Goal: Obtain resource: Obtain resource

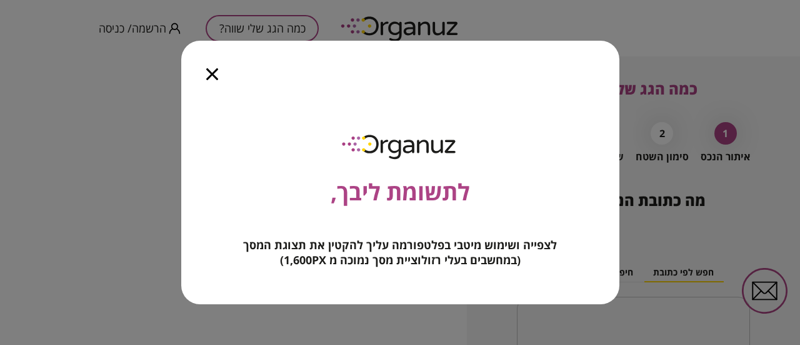
click at [208, 74] on icon "button" at bounding box center [212, 74] width 12 height 12
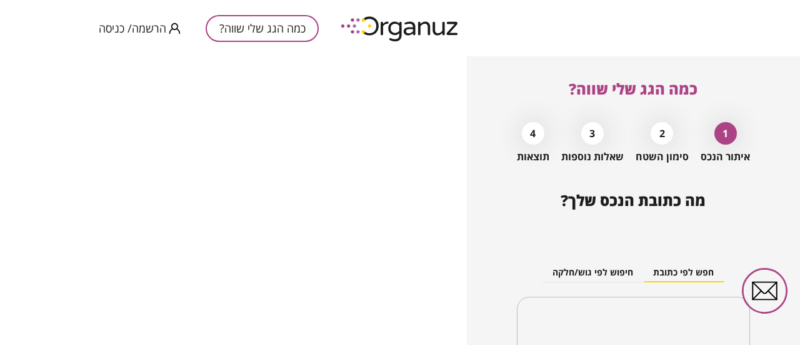
click at [659, 137] on div "2" at bounding box center [662, 133] width 23 height 23
click at [271, 26] on button "כמה הגג שלי שווה?" at bounding box center [262, 28] width 113 height 27
click at [253, 29] on button "כמה הגג שלי שווה?" at bounding box center [262, 28] width 113 height 27
click at [123, 33] on span "הרשמה/ כניסה" at bounding box center [133, 28] width 68 height 13
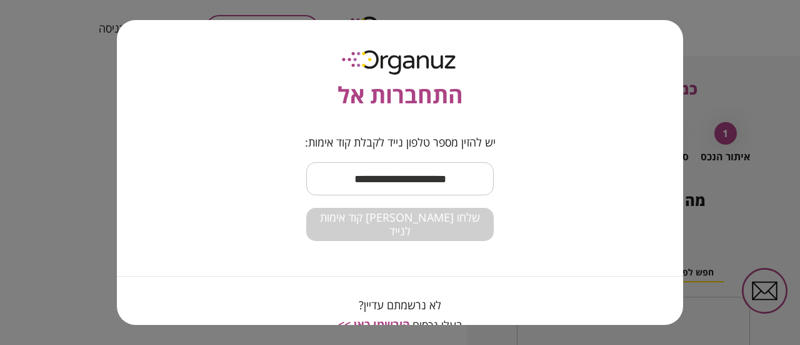
click at [388, 188] on input "text" at bounding box center [400, 178] width 188 height 37
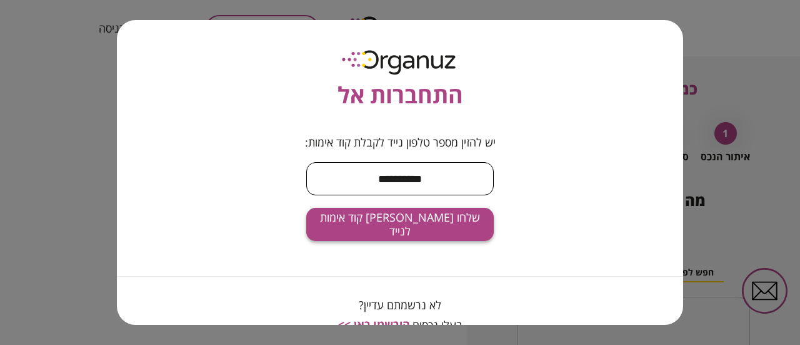
type input "**********"
click at [406, 225] on span "שלחו [PERSON_NAME] קוד אימות לנייד" at bounding box center [400, 224] width 168 height 27
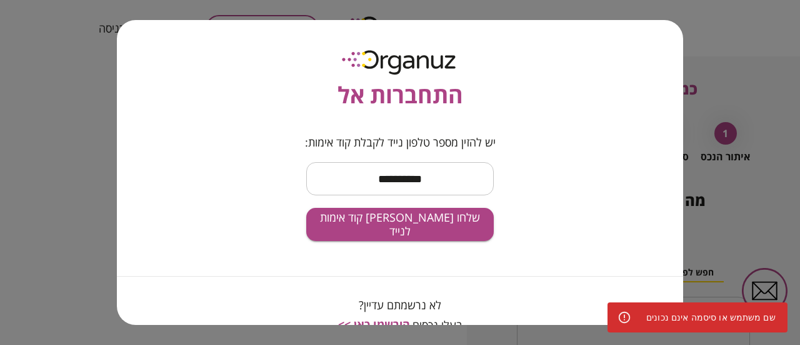
scroll to position [49, 0]
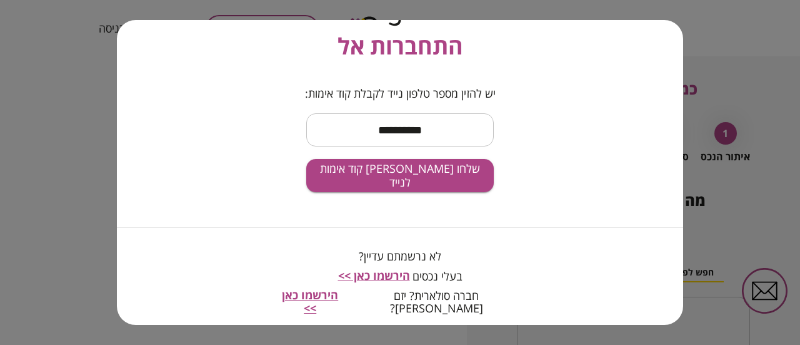
click at [383, 277] on span "הירשמו כאן >>" at bounding box center [374, 275] width 72 height 15
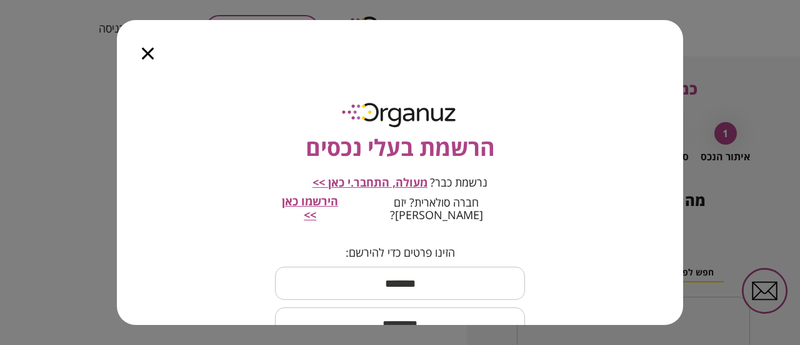
scroll to position [63, 0]
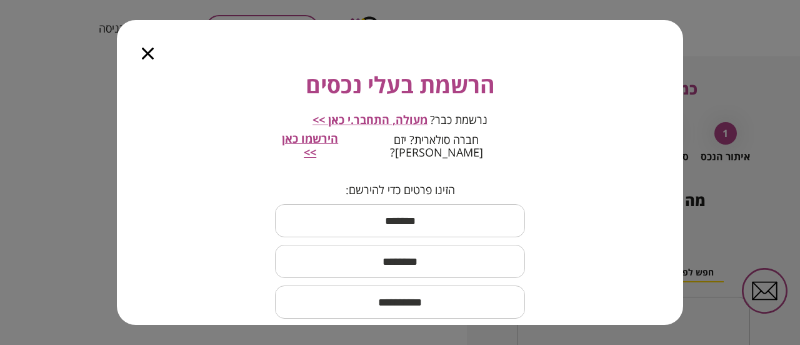
click at [391, 213] on input "text" at bounding box center [400, 220] width 250 height 37
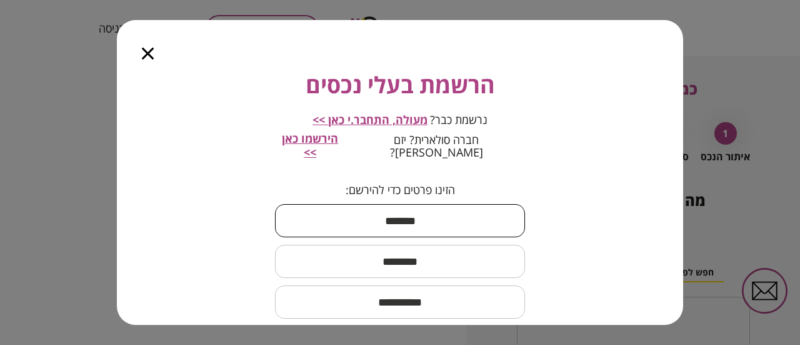
type input "*****"
type input "***"
type input "**********"
drag, startPoint x: 388, startPoint y: 212, endPoint x: 418, endPoint y: 209, distance: 30.1
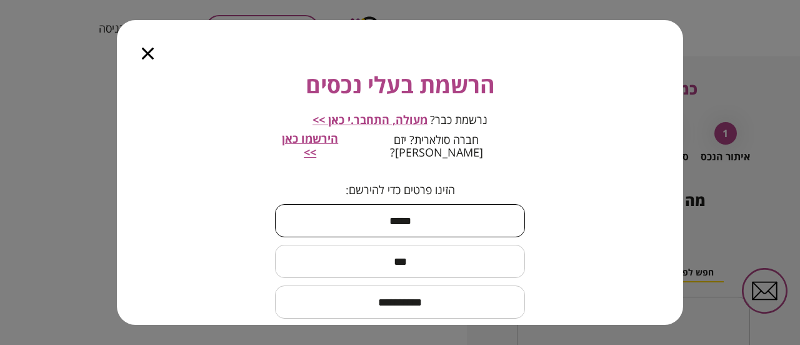
click at [418, 209] on input "*****" at bounding box center [400, 220] width 250 height 37
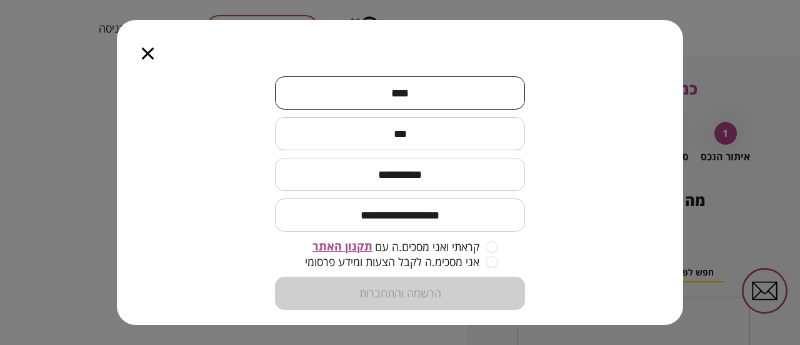
scroll to position [195, 0]
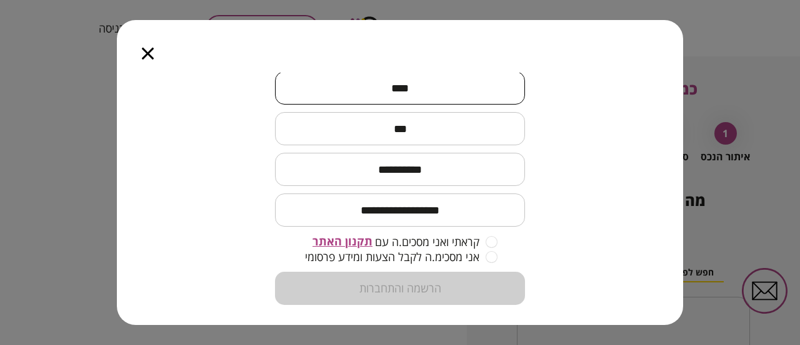
type input "****"
click at [225, 220] on div "**********" at bounding box center [400, 199] width 566 height 252
click at [351, 233] on span "תקנון האתר" at bounding box center [343, 240] width 60 height 15
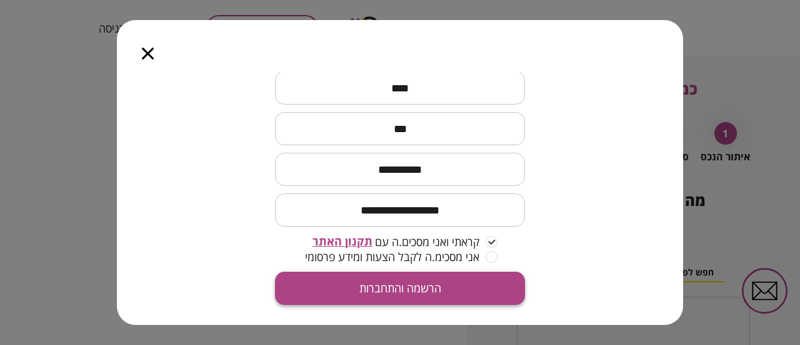
click at [415, 274] on button "הרשמה והתחברות" at bounding box center [400, 287] width 250 height 33
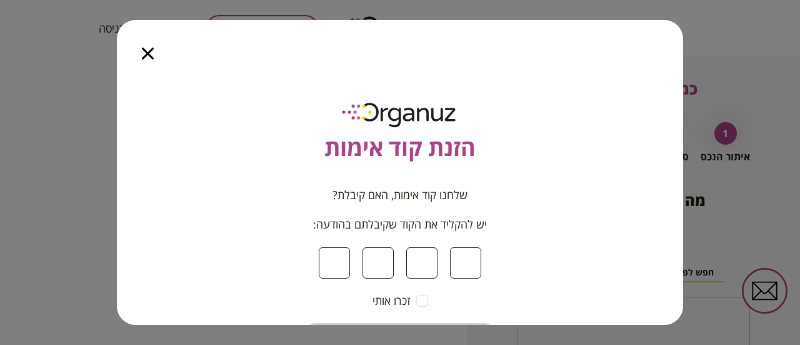
type input "*"
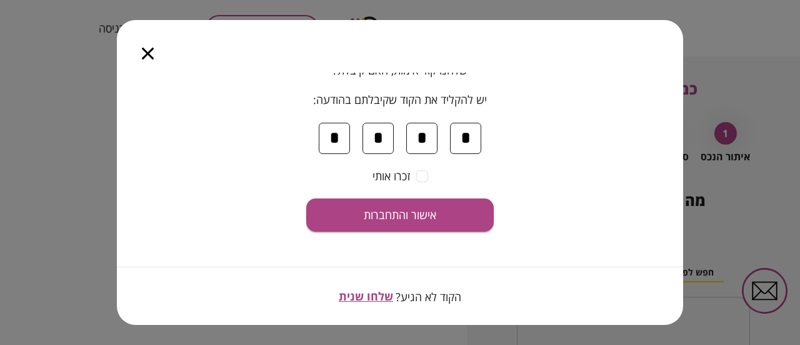
scroll to position [125, 0]
type input "*"
click at [390, 174] on span "זכרו אותי" at bounding box center [392, 176] width 38 height 14
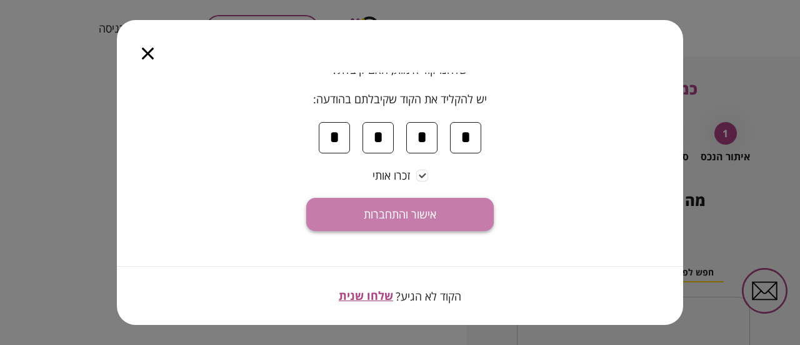
click at [395, 217] on span "אישור והתחברות" at bounding box center [400, 215] width 73 height 14
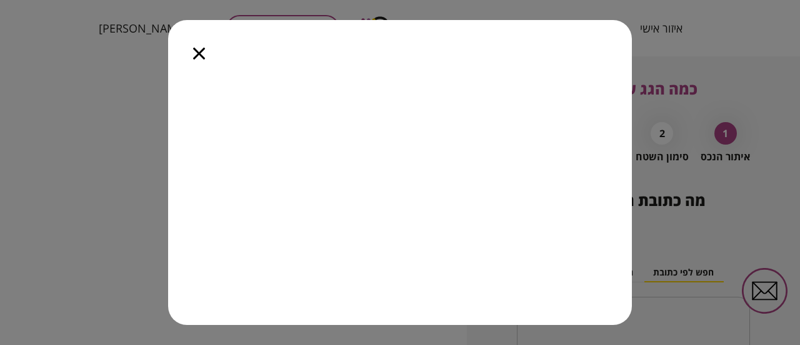
click at [196, 49] on icon "button" at bounding box center [199, 54] width 12 height 12
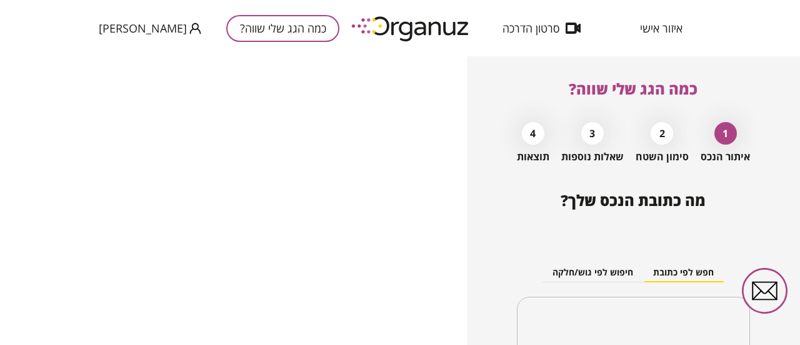
click at [235, 27] on button "כמה הגג שלי שווה?" at bounding box center [282, 28] width 113 height 27
click at [658, 135] on div "2" at bounding box center [662, 133] width 23 height 23
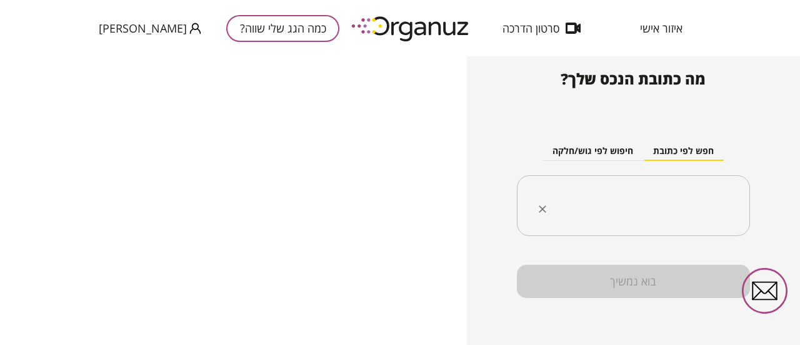
click at [626, 204] on input "text" at bounding box center [638, 205] width 194 height 31
click at [636, 280] on div "בוא נמשיך" at bounding box center [633, 280] width 233 height 33
click at [543, 210] on icon "Clear" at bounding box center [543, 209] width 8 height 8
click at [226, 29] on button "כמה הגג שלי שווה?" at bounding box center [282, 28] width 113 height 27
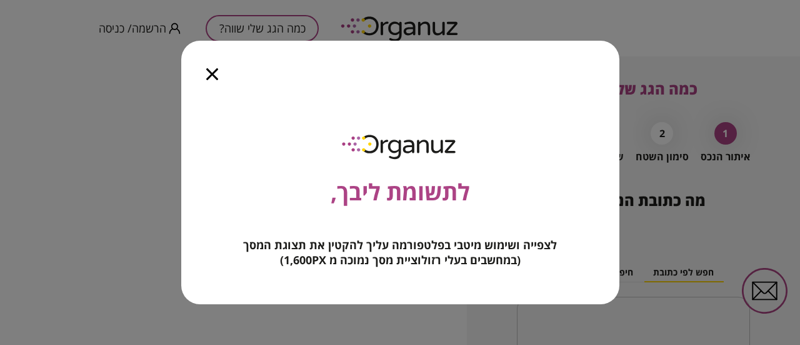
click at [211, 70] on icon "button" at bounding box center [212, 74] width 12 height 12
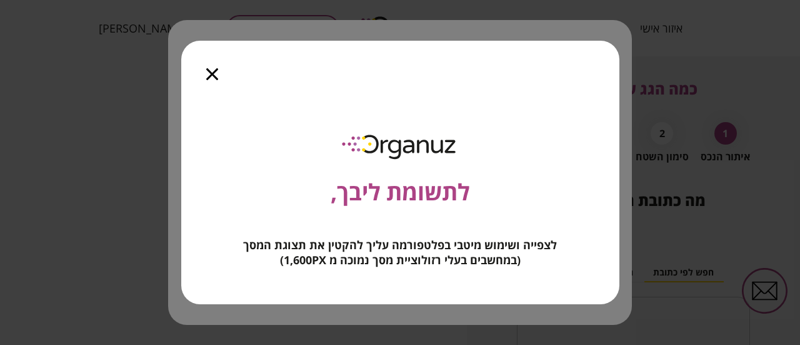
click at [210, 71] on icon "button" at bounding box center [212, 74] width 12 height 12
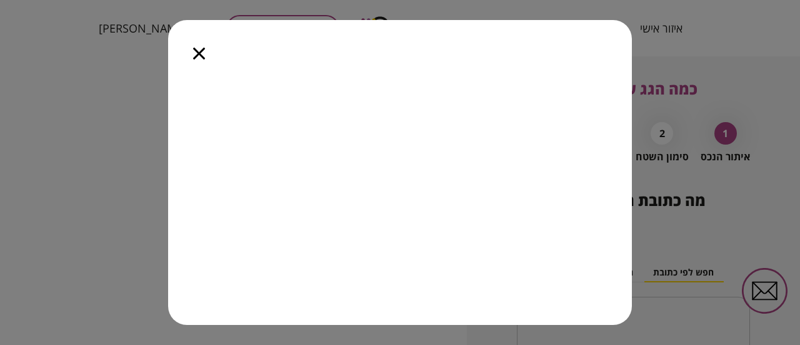
click at [196, 49] on icon "button" at bounding box center [199, 54] width 12 height 12
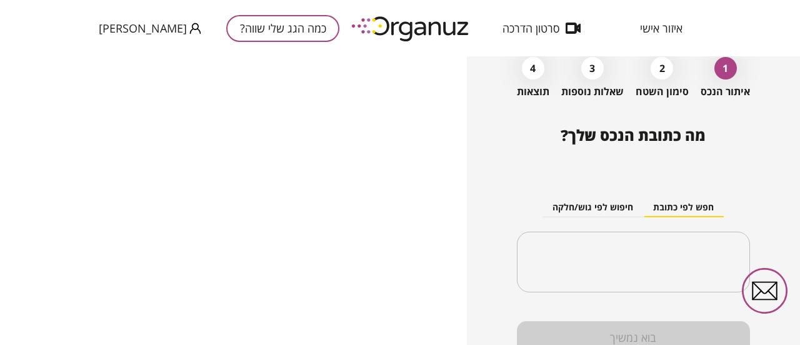
scroll to position [121, 0]
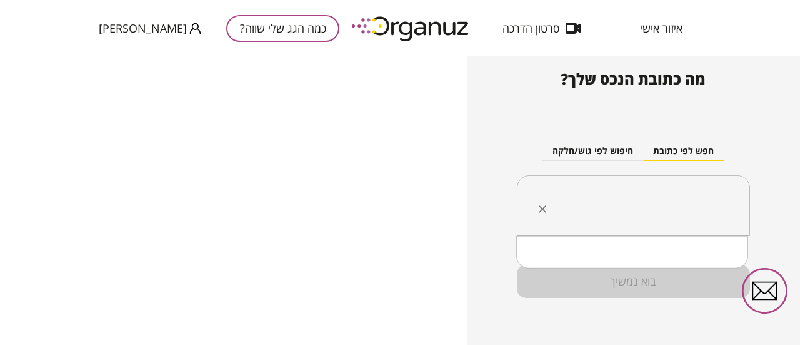
click at [604, 211] on input "text" at bounding box center [638, 205] width 194 height 31
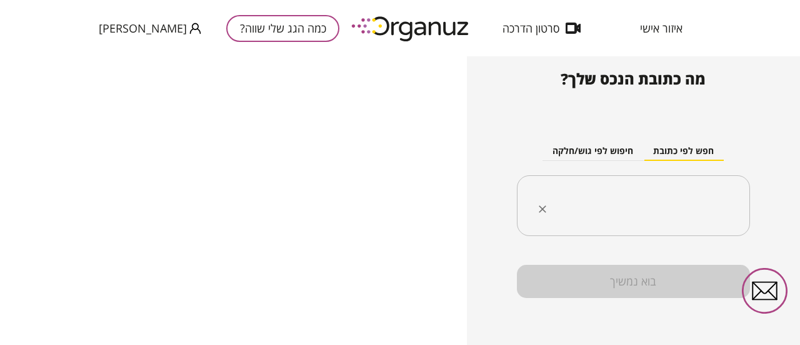
click at [603, 209] on input "text" at bounding box center [638, 205] width 194 height 31
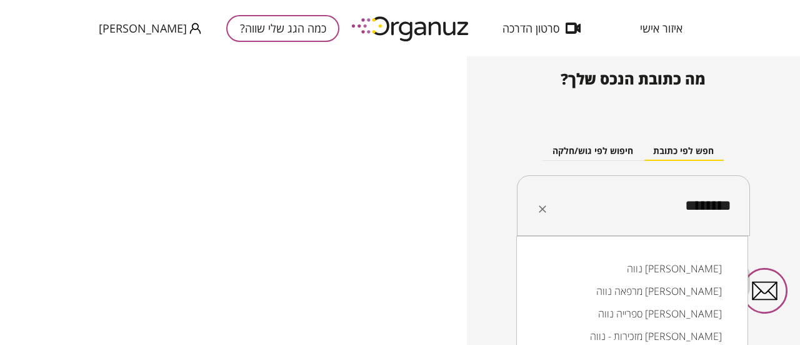
click at [715, 267] on li "נווה [PERSON_NAME]" at bounding box center [632, 268] width 199 height 23
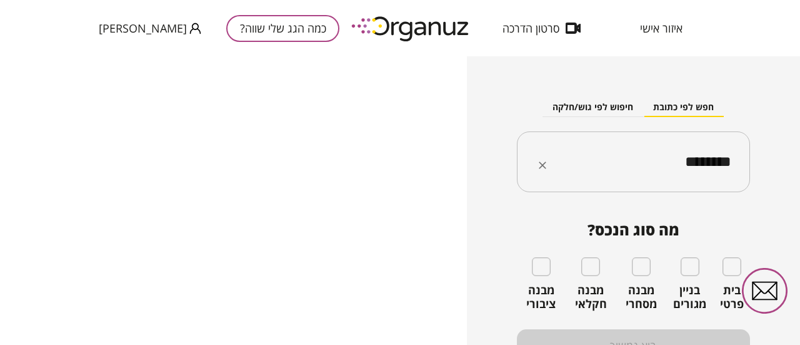
scroll to position [182, 0]
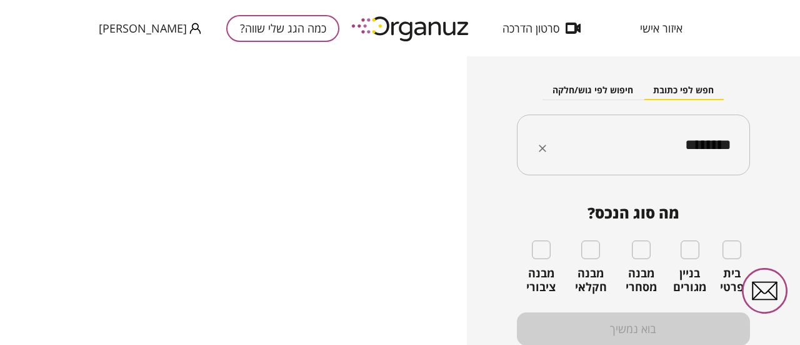
type input "********"
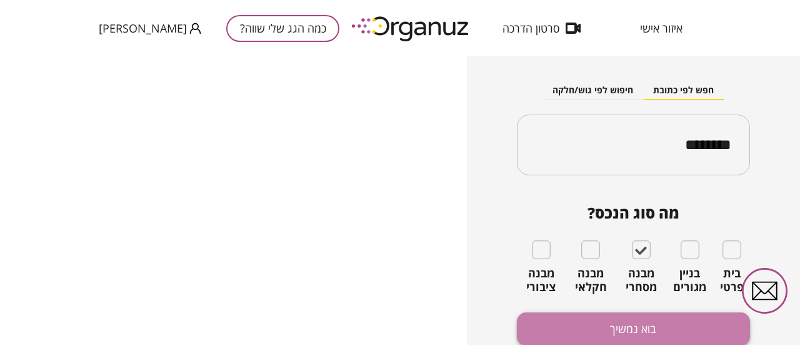
click at [624, 330] on button "בוא נמשיך" at bounding box center [633, 328] width 233 height 33
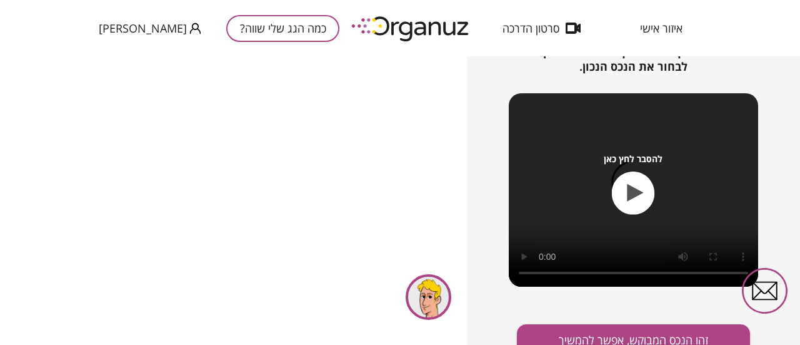
scroll to position [219, 0]
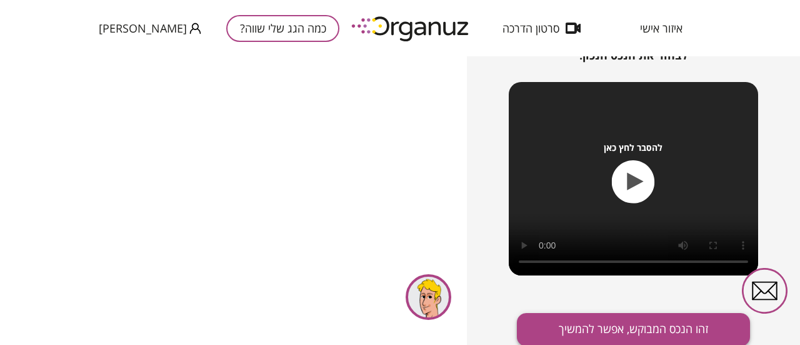
click at [638, 332] on button "זהו הנכס המבוקש, אפשר להמשיך" at bounding box center [633, 329] width 233 height 33
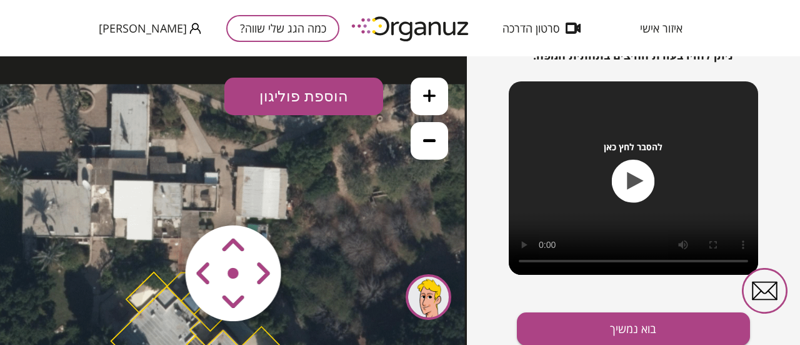
drag, startPoint x: 340, startPoint y: 146, endPoint x: 303, endPoint y: 312, distance: 169.9
click at [303, 312] on div ".st0 { fill: #FFFFFF; } 10" at bounding box center [233, 200] width 467 height 288
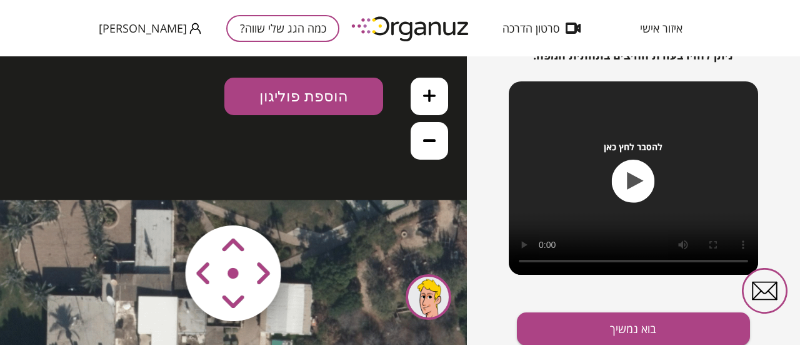
drag, startPoint x: 327, startPoint y: 178, endPoint x: 353, endPoint y: 277, distance: 102.8
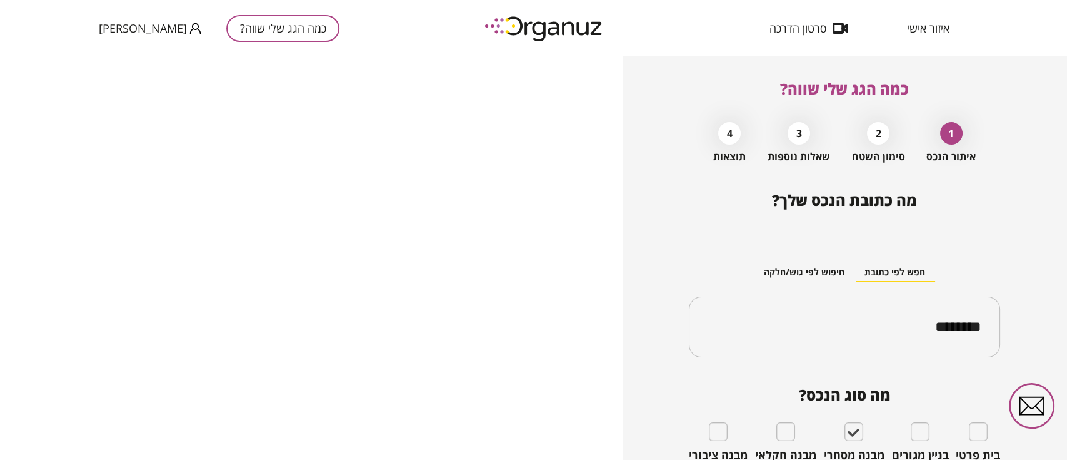
click at [385, 206] on div at bounding box center [311, 257] width 623 height 403
click at [800, 324] on input "********" at bounding box center [849, 326] width 272 height 31
click at [800, 137] on div "2" at bounding box center [878, 133] width 23 height 23
click at [800, 136] on div "1" at bounding box center [951, 133] width 23 height 23
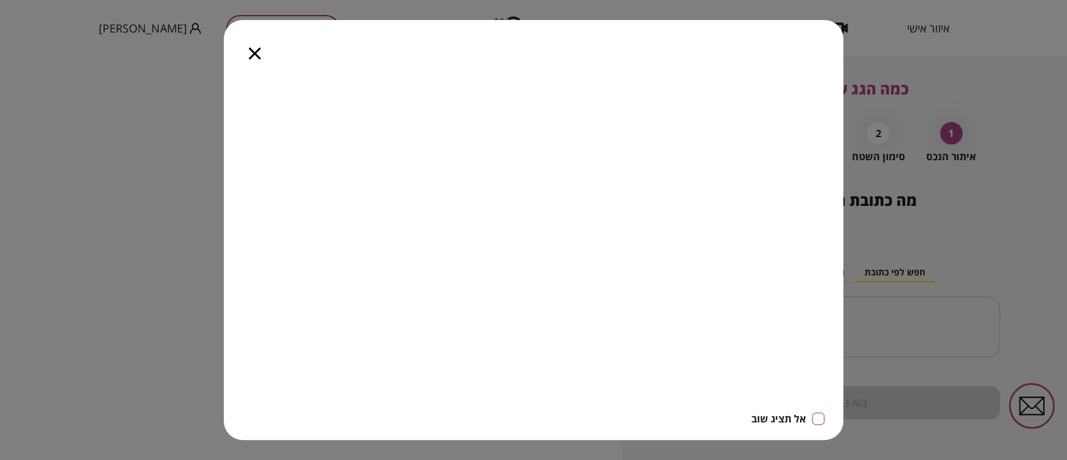
click at [256, 56] on icon "button" at bounding box center [255, 54] width 12 height 12
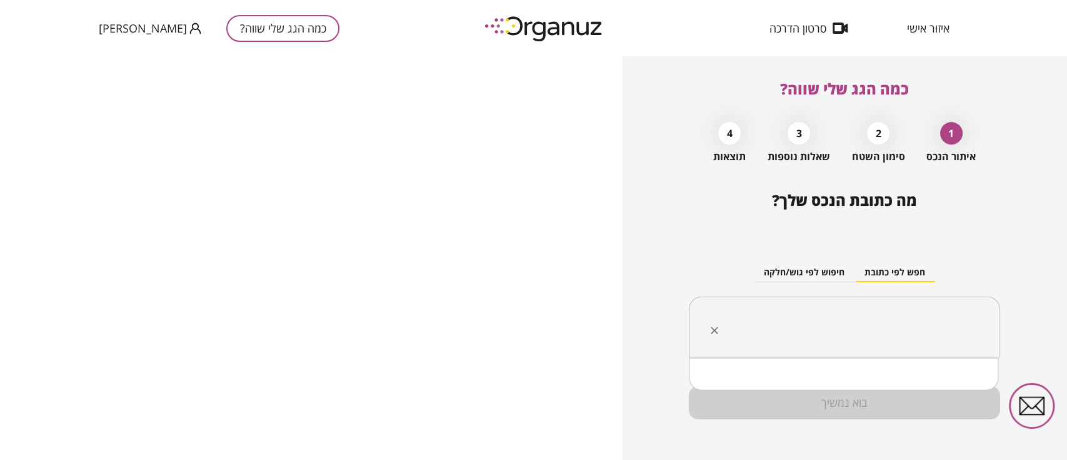
click at [858, 330] on input "text" at bounding box center [849, 326] width 272 height 31
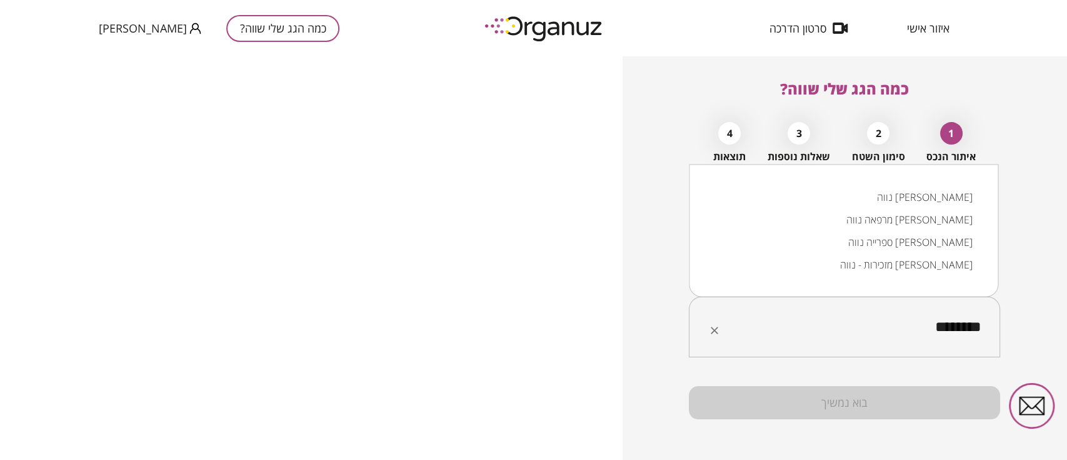
click at [946, 201] on li "נווה אור" at bounding box center [843, 197] width 277 height 23
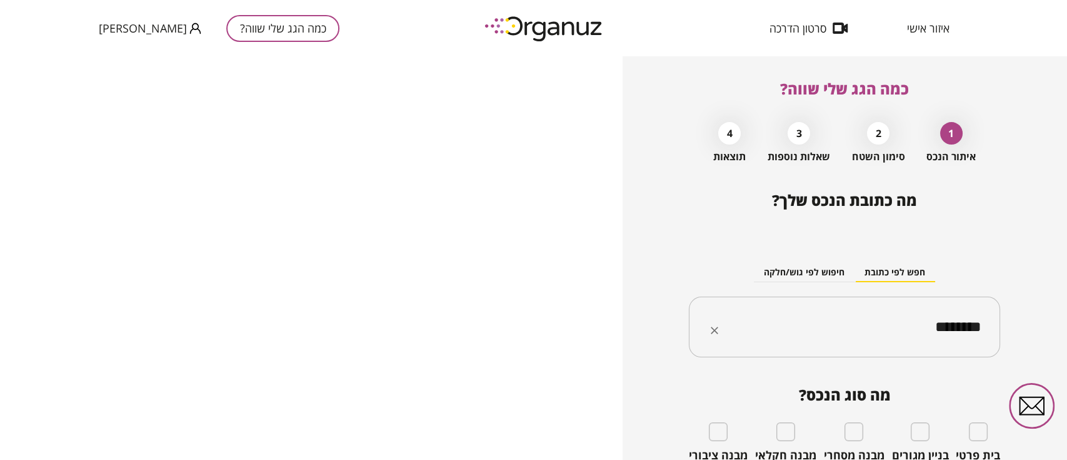
type input "********"
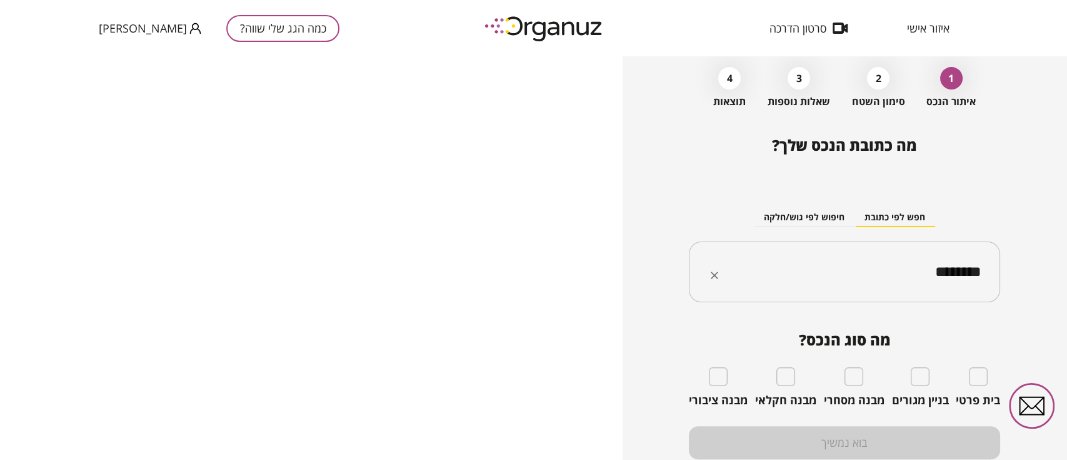
scroll to position [101, 0]
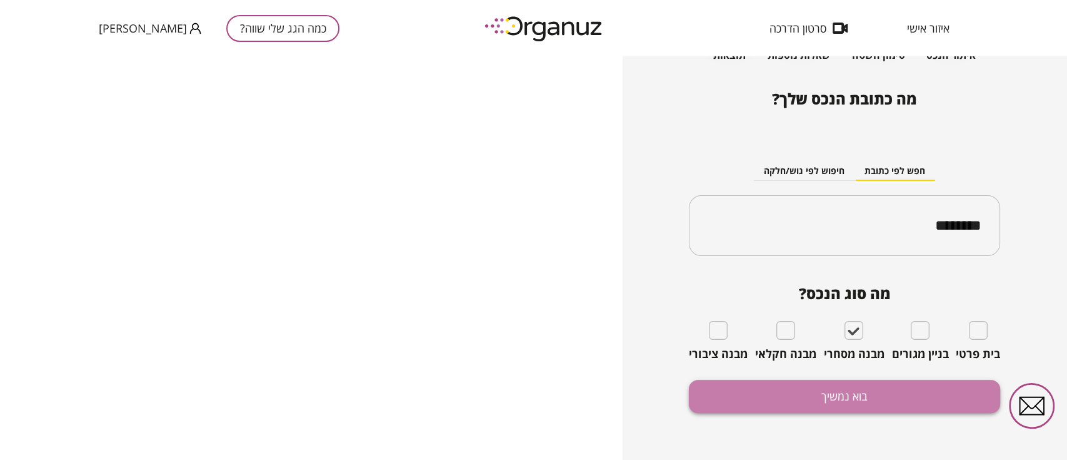
click at [826, 401] on button "בוא נמשיך" at bounding box center [844, 396] width 311 height 33
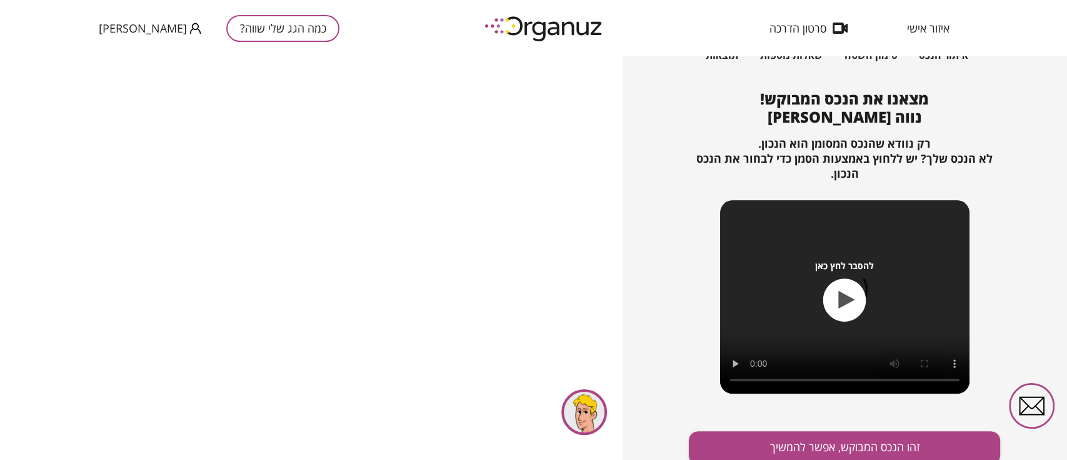
scroll to position [135, 0]
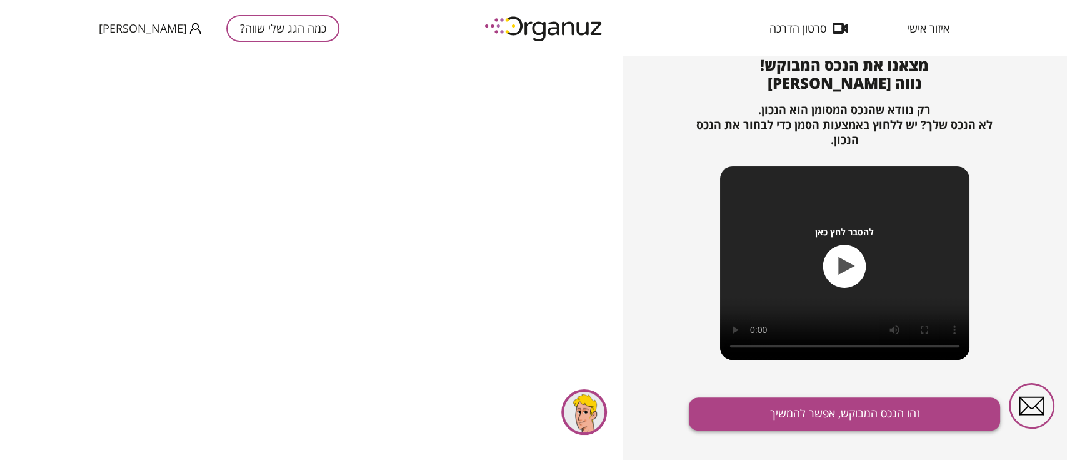
click at [800, 415] on button "זהו הנכס המבוקש, אפשר להמשיך" at bounding box center [844, 413] width 311 height 33
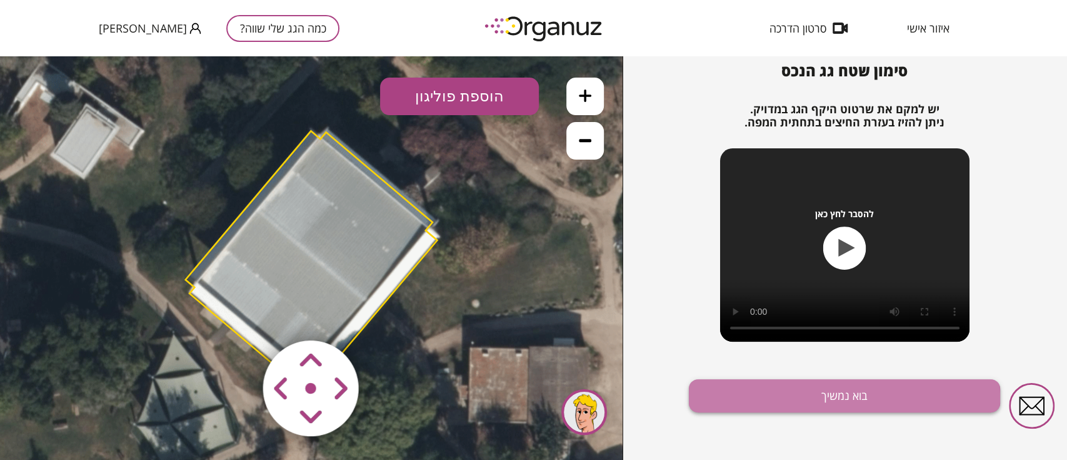
click at [797, 396] on button "בוא נמשיך" at bounding box center [844, 395] width 311 height 33
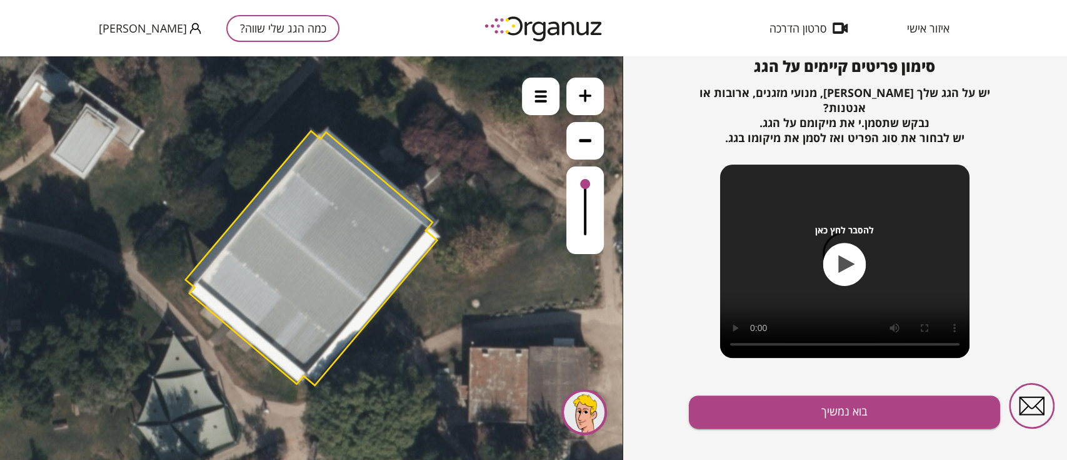
scroll to position [135, 0]
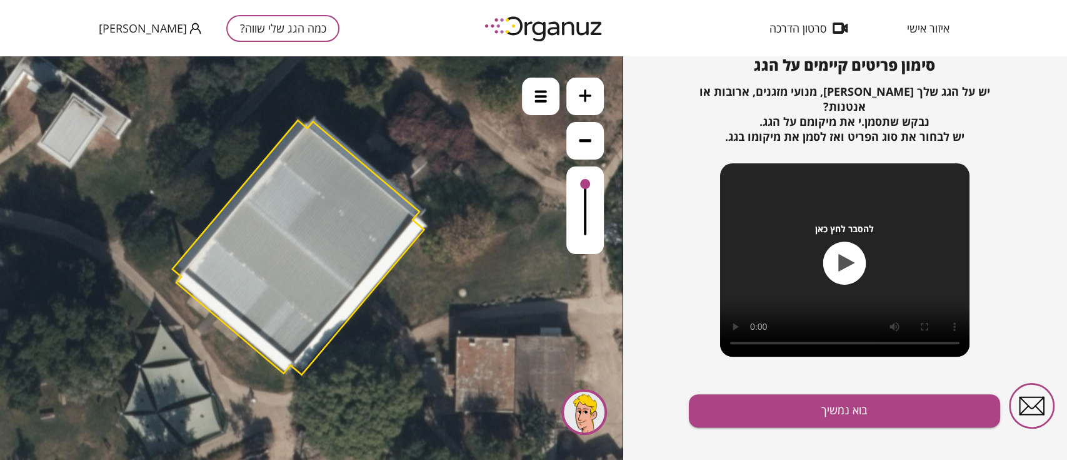
drag, startPoint x: 393, startPoint y: 291, endPoint x: 380, endPoint y: 280, distance: 16.9
click at [380, 280] on polygon at bounding box center [299, 247] width 252 height 254
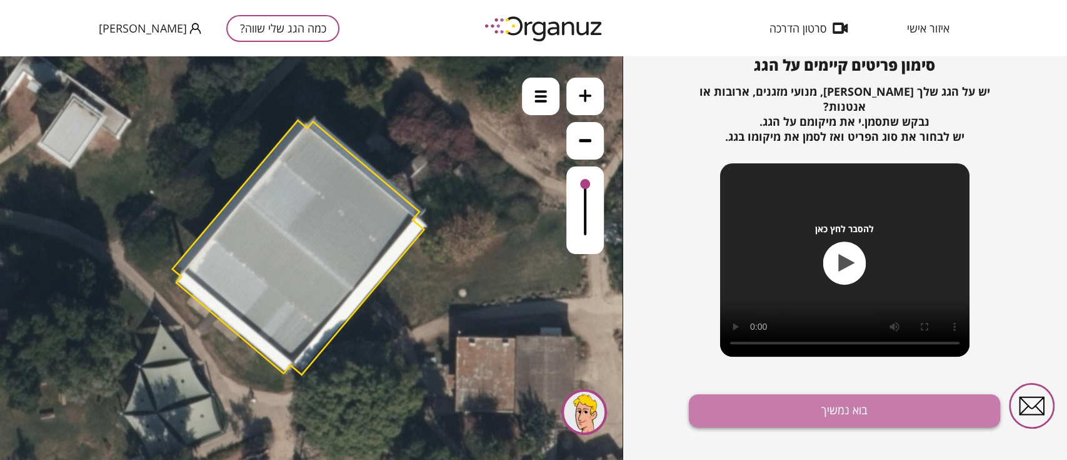
click at [800, 395] on button "בוא נמשיך" at bounding box center [844, 410] width 311 height 33
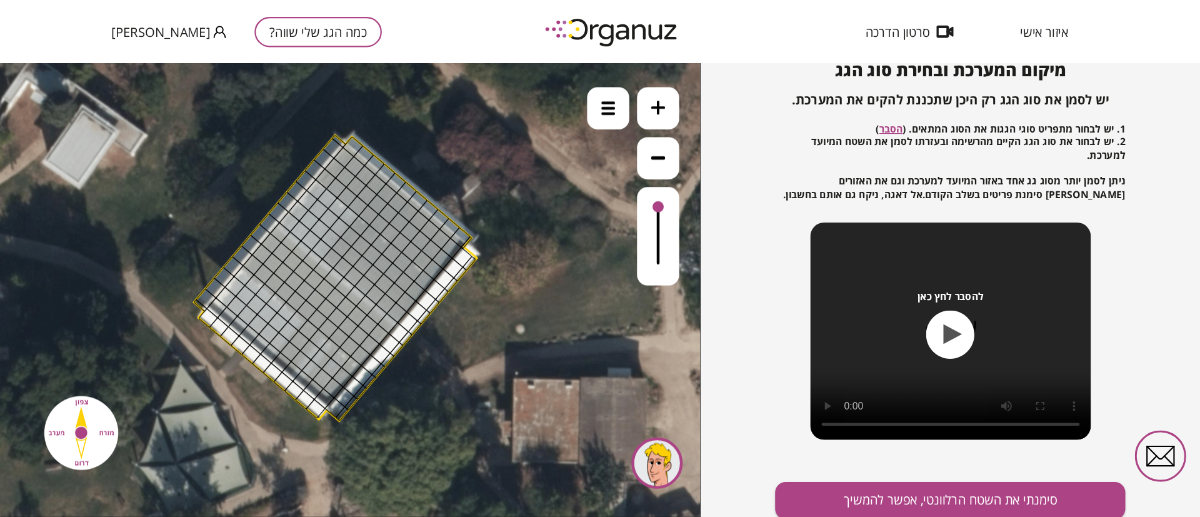
scroll to position [140, 0]
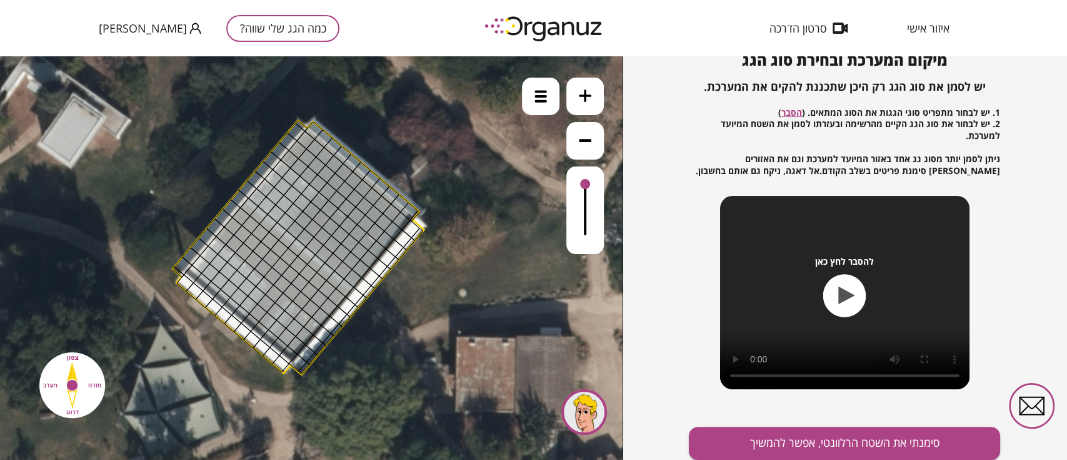
drag, startPoint x: 307, startPoint y: 138, endPoint x: 330, endPoint y: 162, distance: 33.2
click at [305, 138] on div at bounding box center [305, 140] width 19 height 19
click at [308, 141] on div at bounding box center [305, 140] width 19 height 19
click at [312, 146] on div at bounding box center [315, 148] width 19 height 19
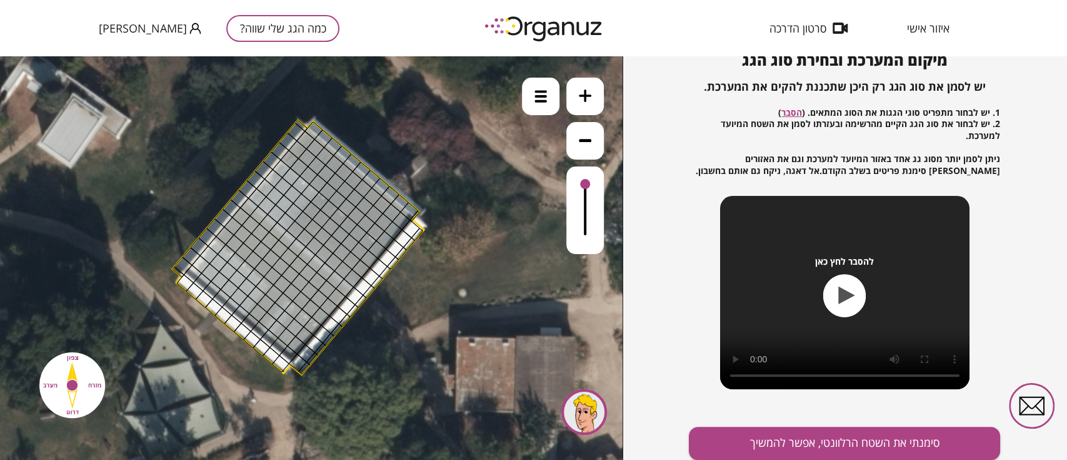
click at [318, 151] on div at bounding box center [315, 148] width 19 height 19
click at [320, 153] on div at bounding box center [325, 156] width 19 height 19
click at [325, 153] on div at bounding box center [325, 156] width 19 height 19
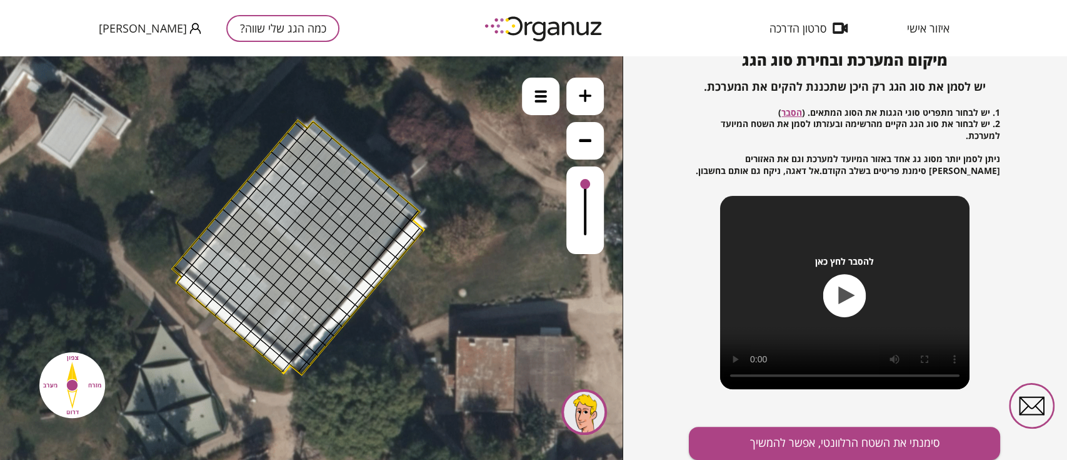
click at [326, 146] on div at bounding box center [333, 147] width 19 height 19
click at [319, 153] on div at bounding box center [325, 156] width 19 height 19
click at [304, 166] on div at bounding box center [299, 167] width 19 height 19
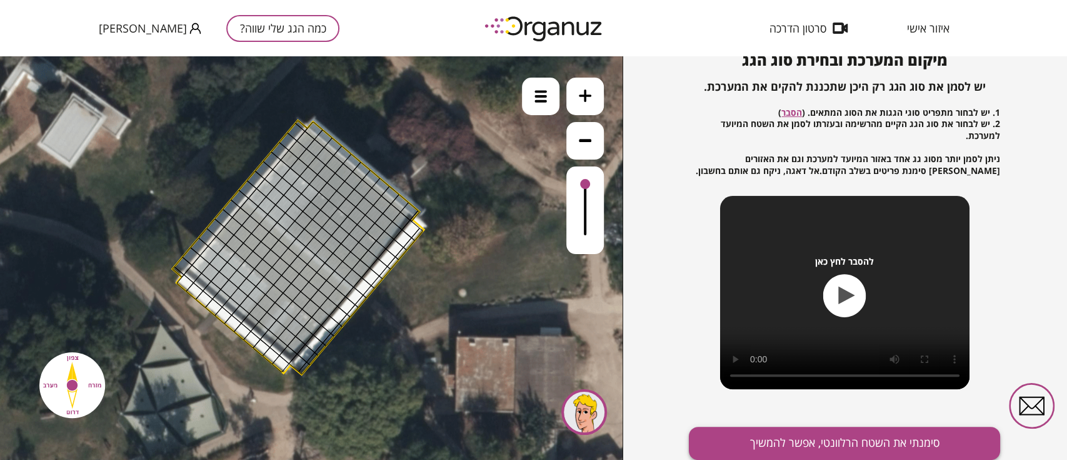
click at [791, 445] on button "סימנתי את השטח הרלוונטי, אפשר להמשיך" at bounding box center [844, 442] width 311 height 33
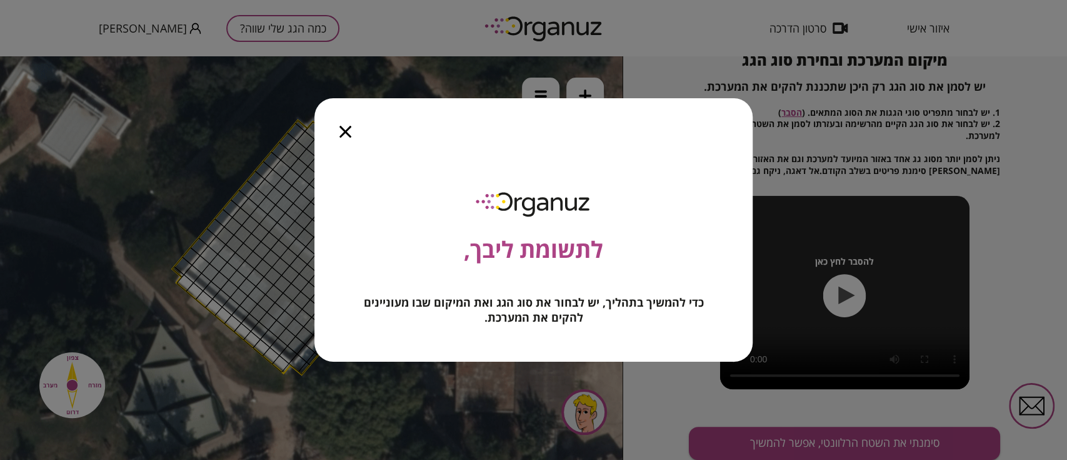
click at [340, 126] on icon "button" at bounding box center [346, 132] width 12 height 12
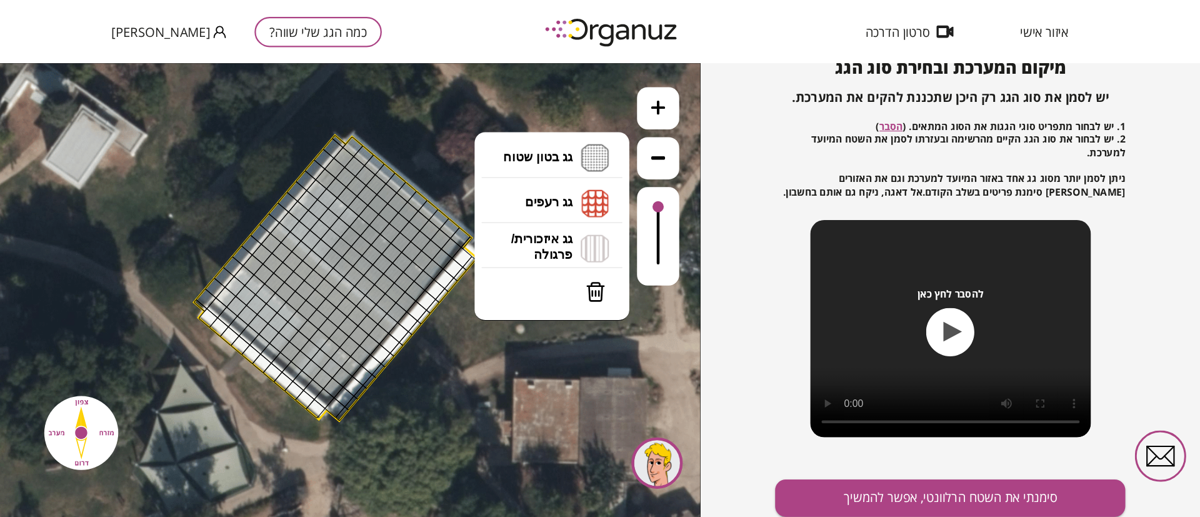
scroll to position [118, 0]
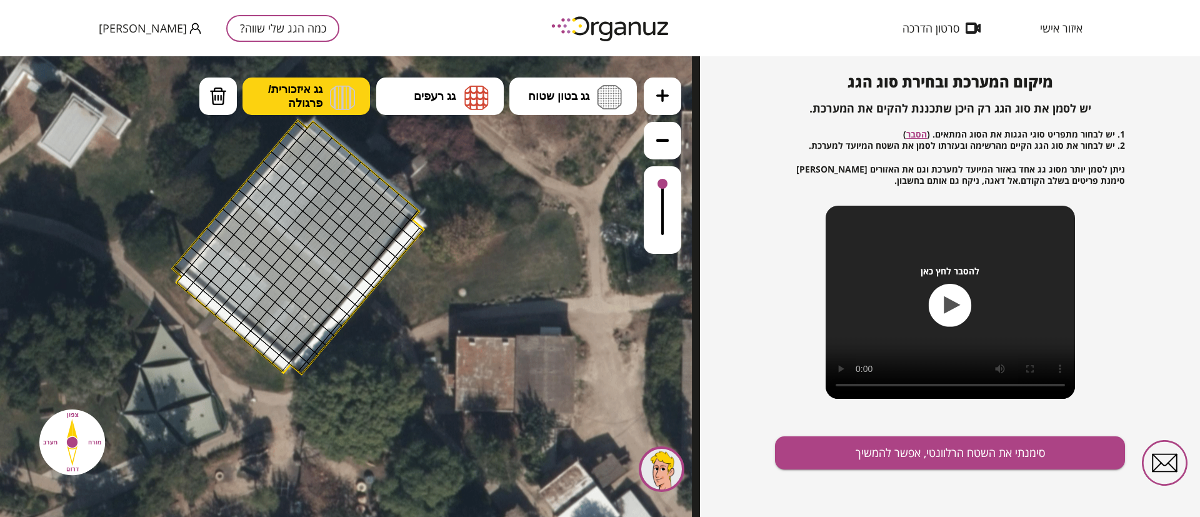
click at [307, 92] on span "גג איזכורית/ פרגולה" at bounding box center [295, 97] width 54 height 28
click at [296, 285] on div ".st0 { fill: #FFFFFF; } 10" at bounding box center [350, 286] width 700 height 461
click at [299, 148] on div at bounding box center [297, 149] width 19 height 19
click at [307, 137] on div at bounding box center [305, 140] width 19 height 19
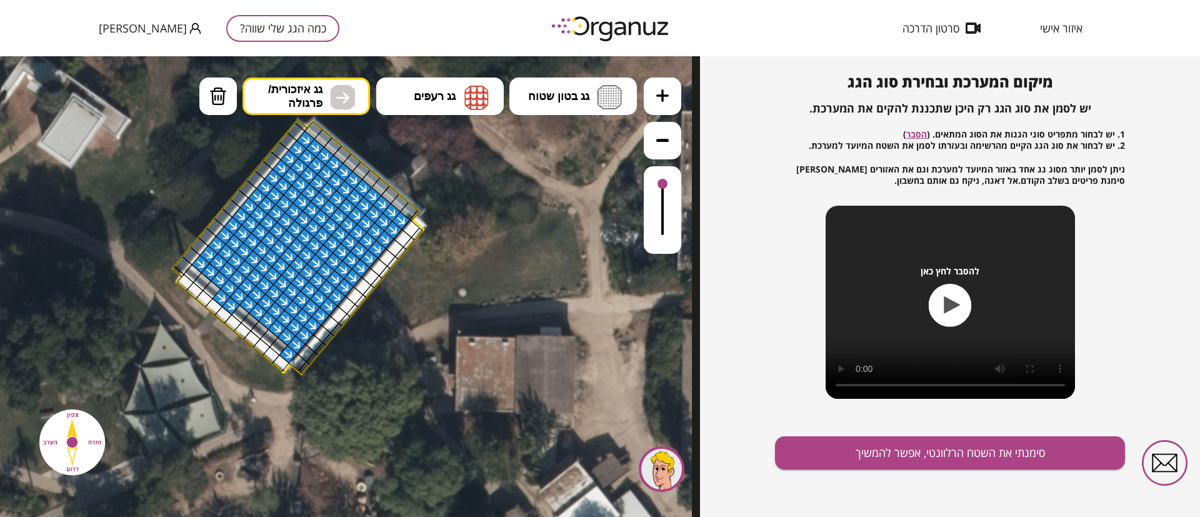
drag, startPoint x: 308, startPoint y: 138, endPoint x: 234, endPoint y: 270, distance: 151.7
click at [229, 303] on div at bounding box center [231, 306] width 19 height 19
click at [216, 295] on div at bounding box center [221, 298] width 19 height 19
click at [286, 353] on div at bounding box center [288, 354] width 19 height 19
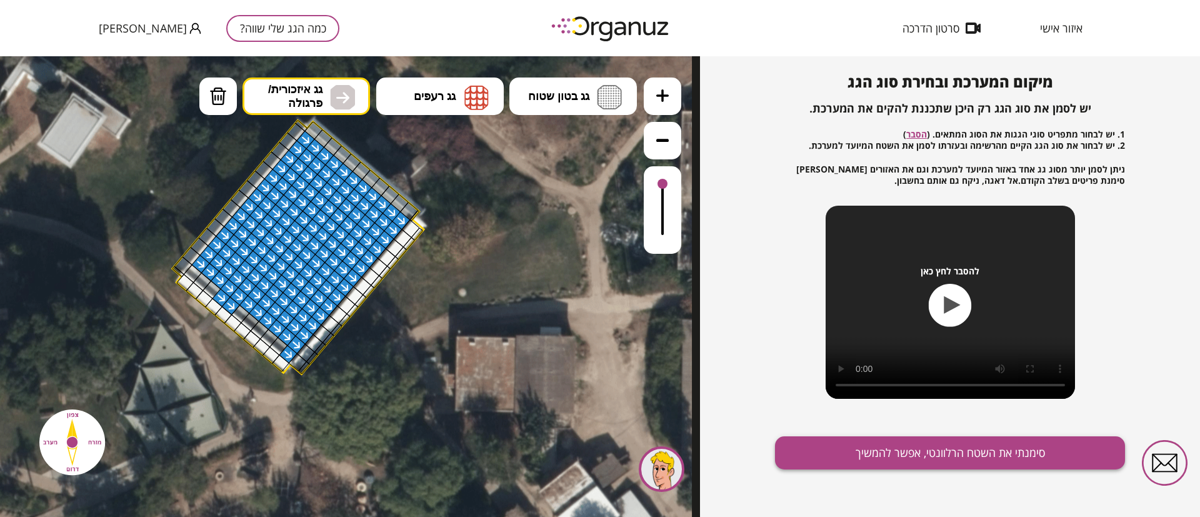
click at [966, 452] on button "סימנתי את השטח הרלוונטי, אפשר להמשיך" at bounding box center [950, 452] width 350 height 33
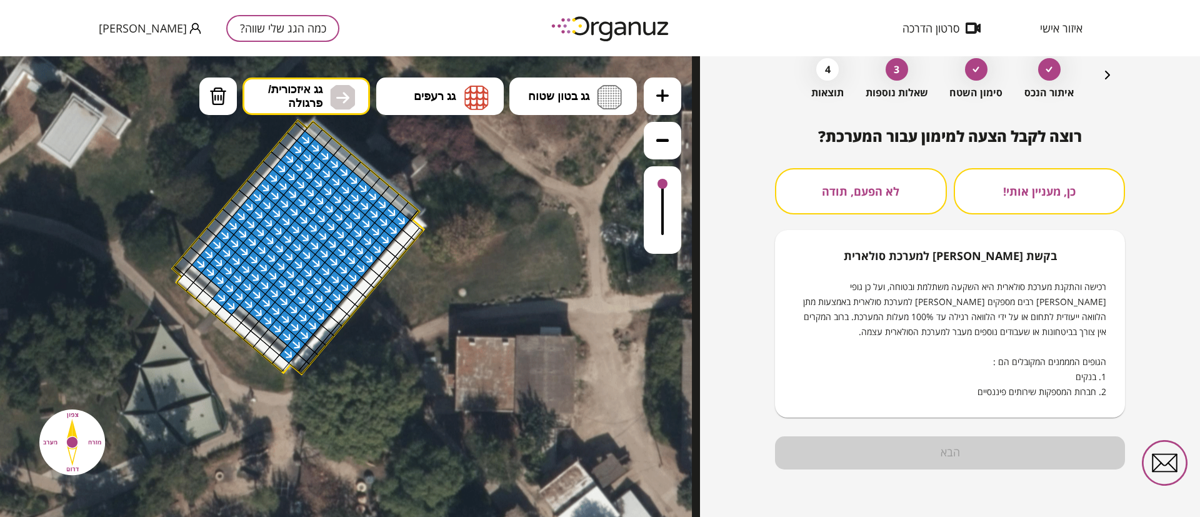
scroll to position [64, 0]
click at [846, 188] on button "לא הפעם, תודה" at bounding box center [861, 191] width 172 height 46
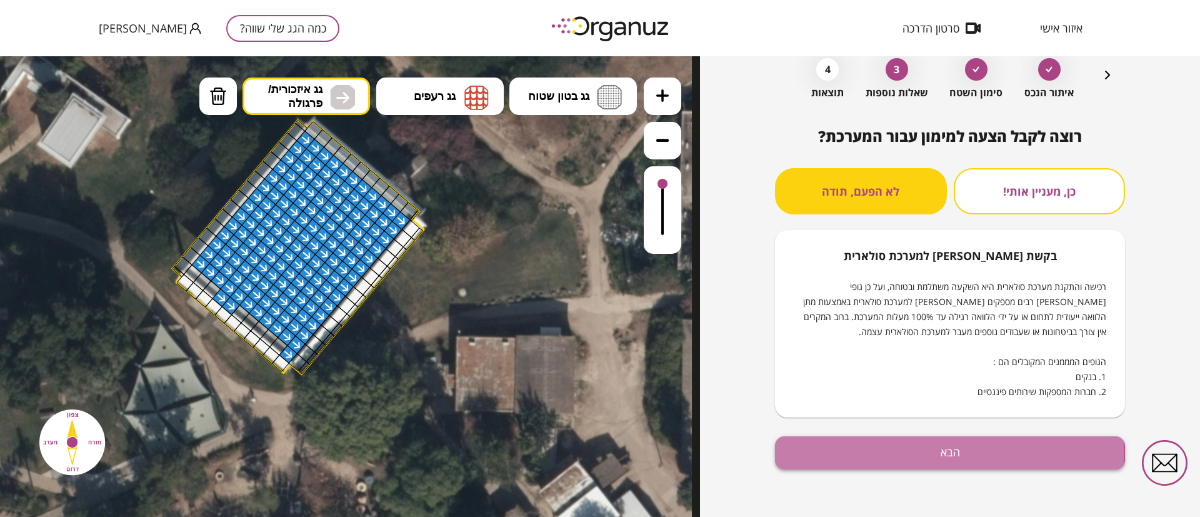
click at [904, 454] on button "הבא" at bounding box center [950, 452] width 350 height 33
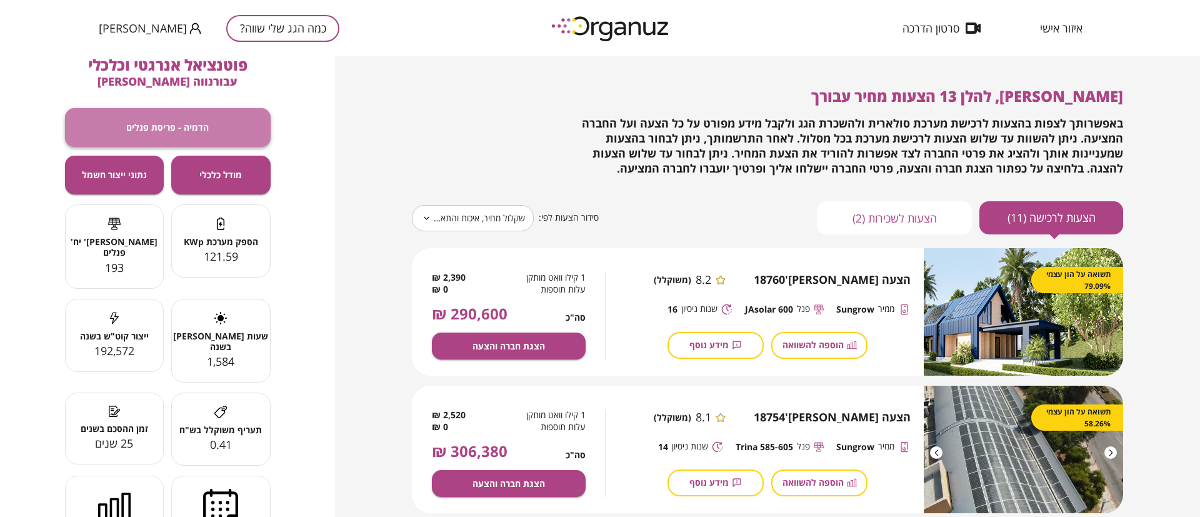
click at [167, 126] on span "הדמיה - פריסת פנלים" at bounding box center [167, 127] width 83 height 11
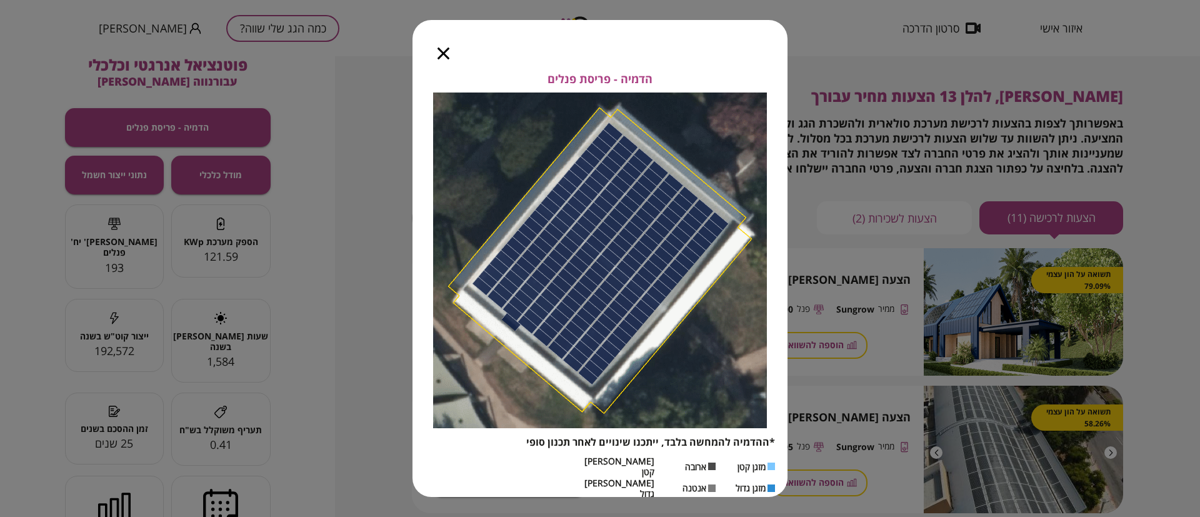
click at [441, 53] on icon "button" at bounding box center [444, 54] width 12 height 12
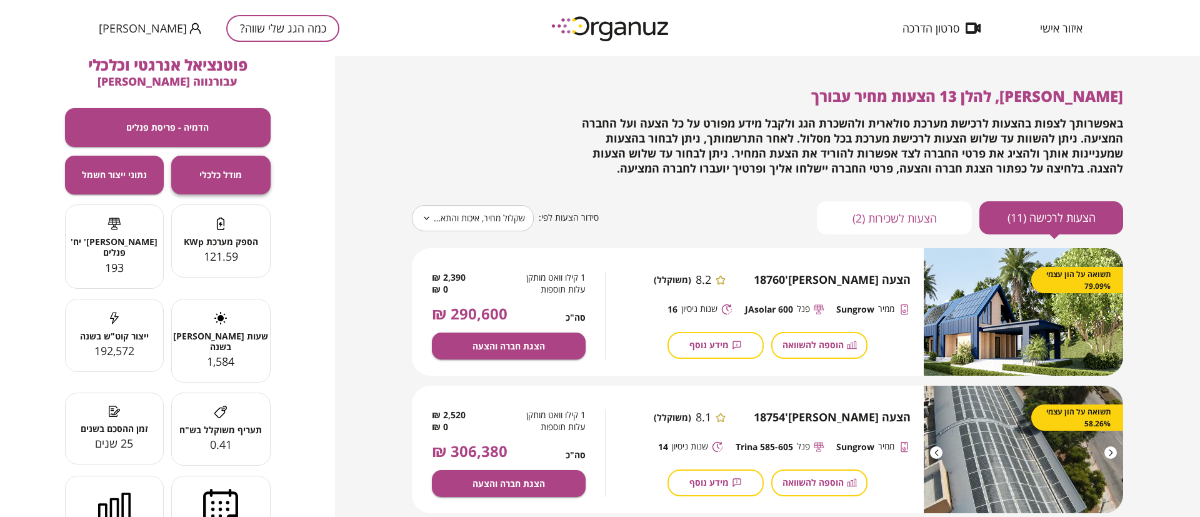
click at [213, 174] on span "מודל כלכלי" at bounding box center [220, 174] width 43 height 11
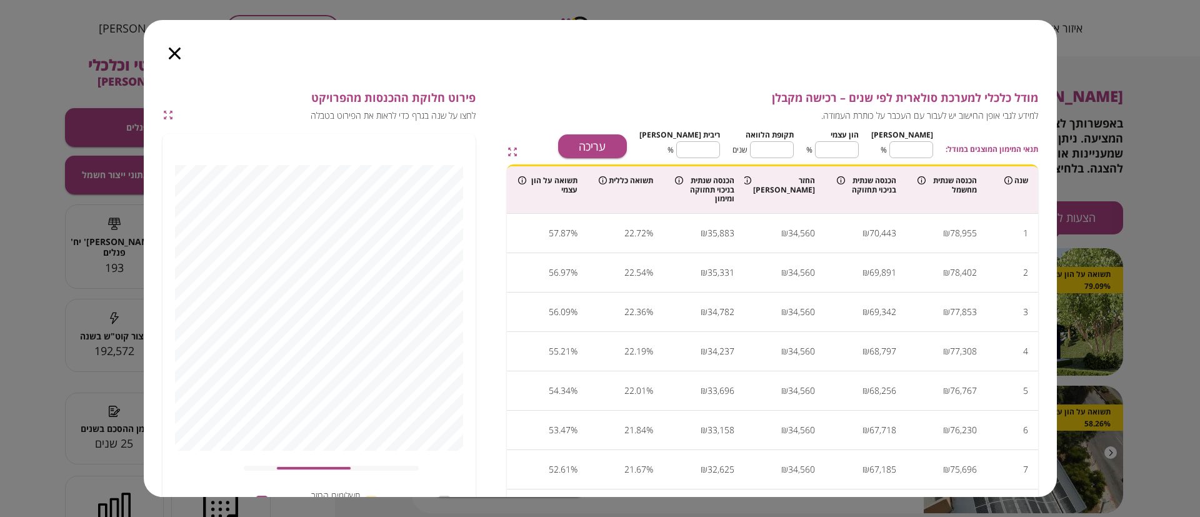
type input "***"
drag, startPoint x: 268, startPoint y: 467, endPoint x: 207, endPoint y: 483, distance: 63.2
click at [207, 459] on div "74,640 עלות תפעול תשלומים החזר הלוואה רווח נקי מהמערכת" at bounding box center [319, 344] width 313 height 420
click at [170, 115] on icon "button" at bounding box center [168, 114] width 11 height 11
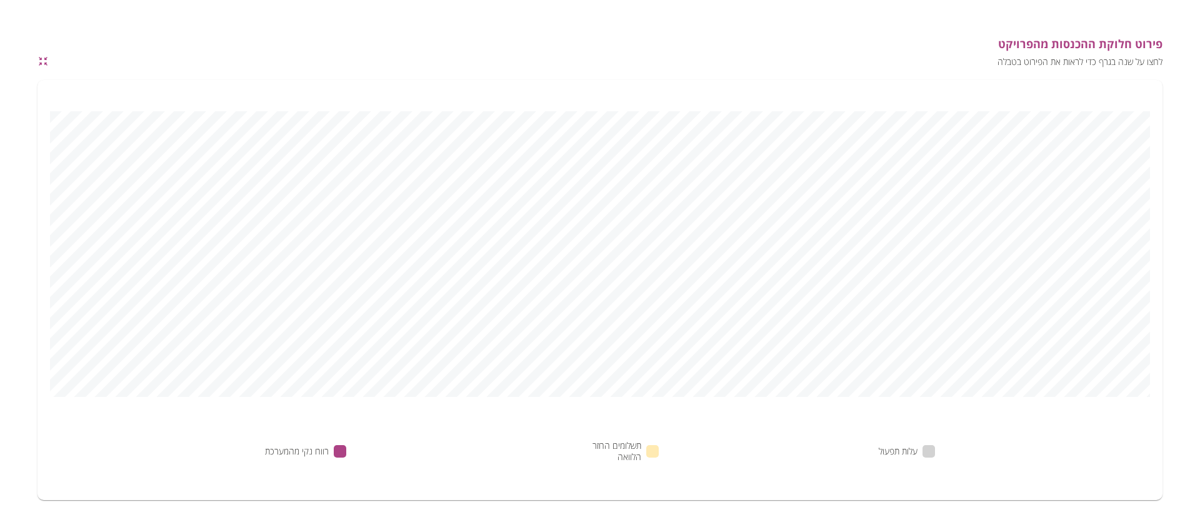
click at [45, 63] on icon "button" at bounding box center [45, 64] width 3 height 3
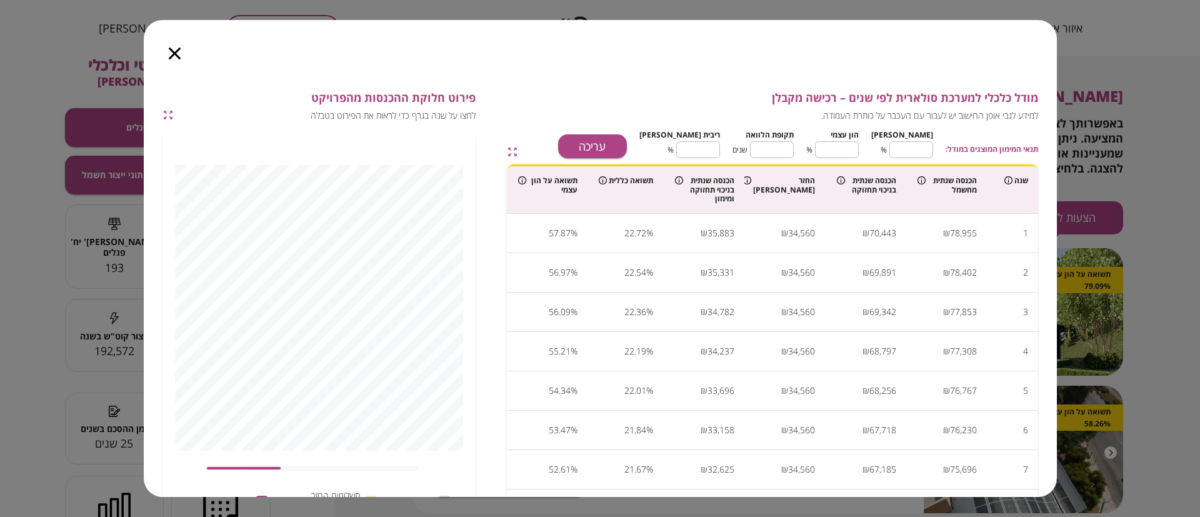
click at [166, 52] on div at bounding box center [175, 46] width 62 height 53
click at [176, 54] on icon "button" at bounding box center [175, 54] width 12 height 12
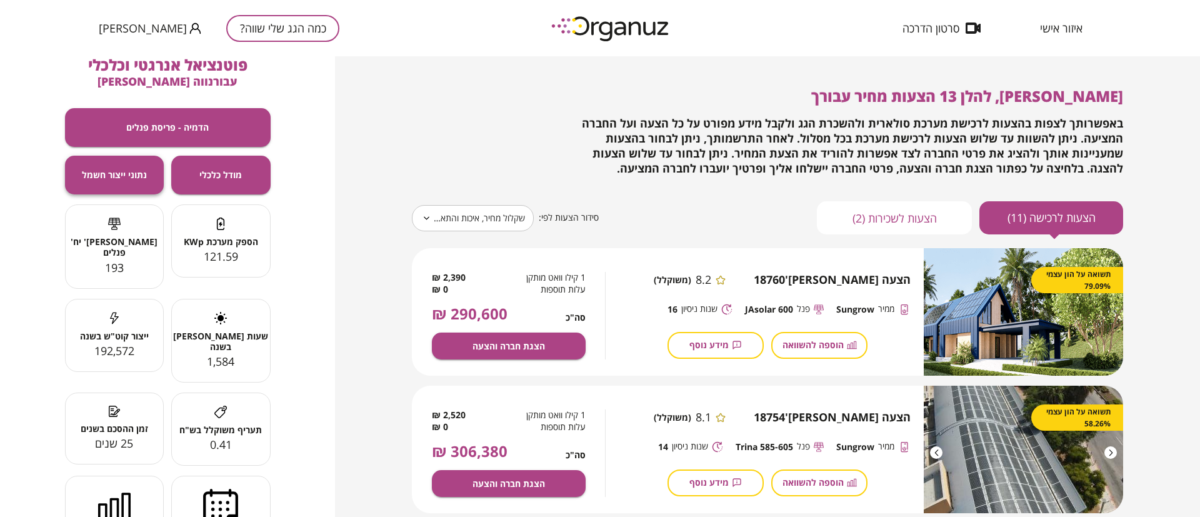
click at [121, 178] on span "נתוני ייצור חשמל" at bounding box center [114, 174] width 65 height 11
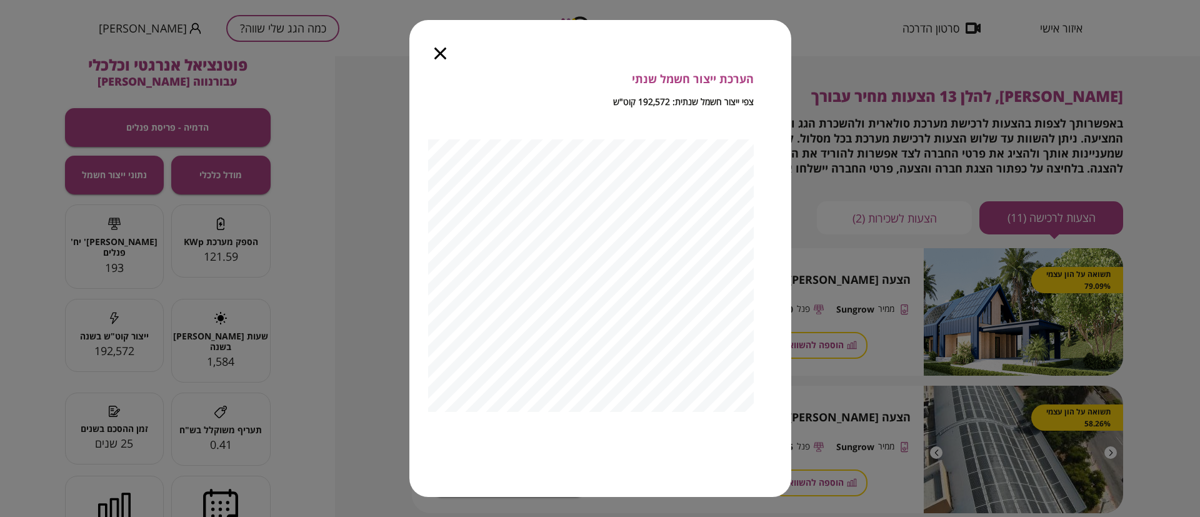
click at [436, 51] on icon "button" at bounding box center [441, 54] width 12 height 12
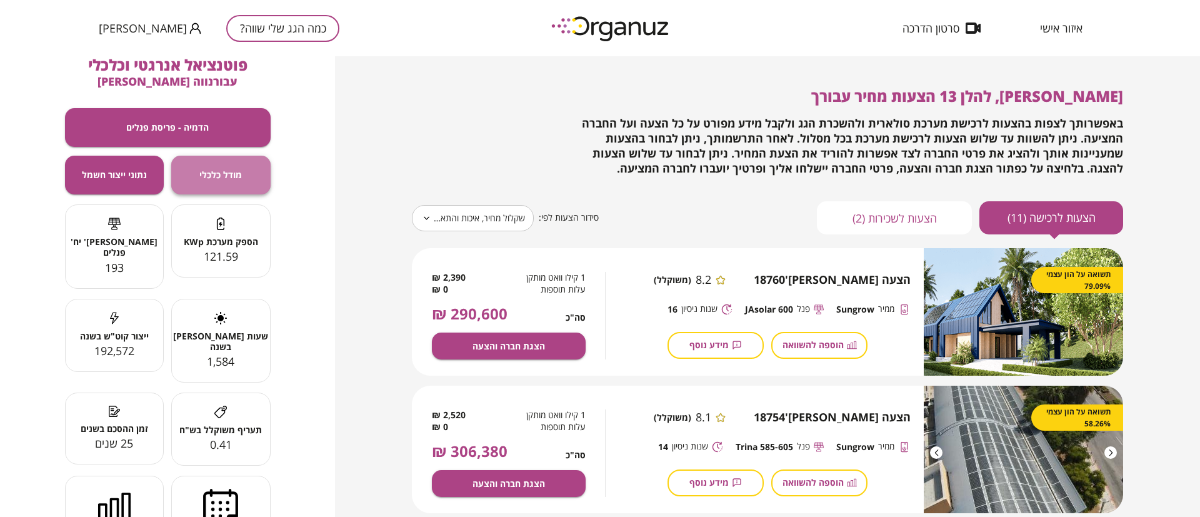
click at [214, 179] on span "מודל כלכלי" at bounding box center [220, 174] width 43 height 11
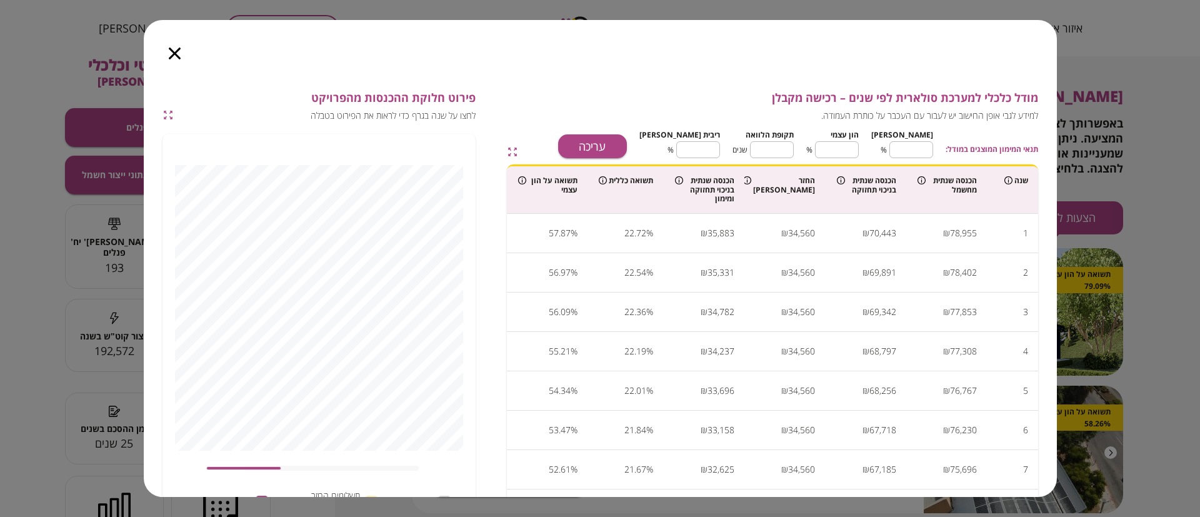
click at [172, 113] on icon "button" at bounding box center [168, 114] width 11 height 11
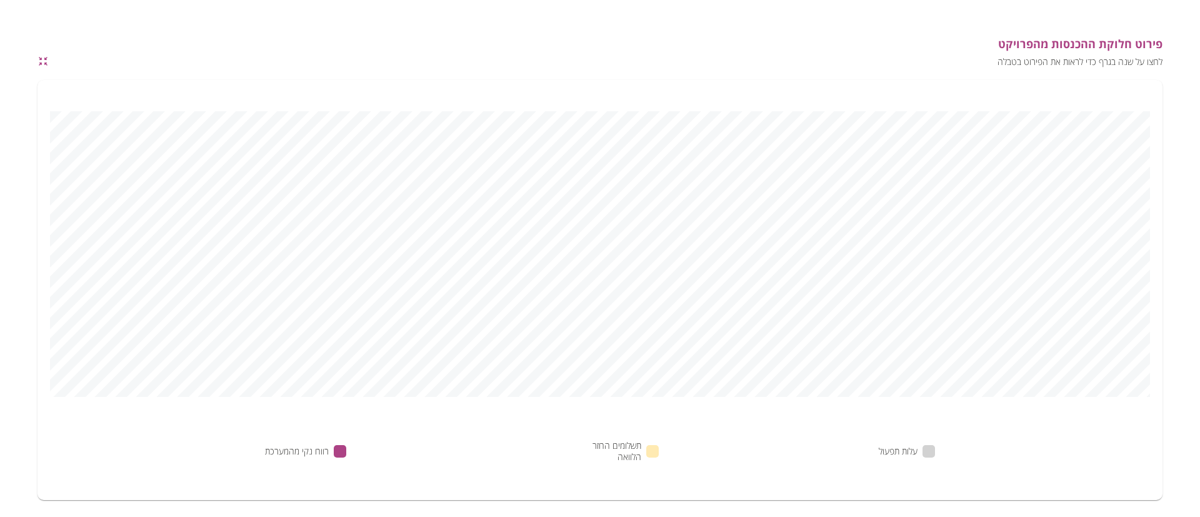
click at [42, 64] on icon "button" at bounding box center [43, 61] width 11 height 11
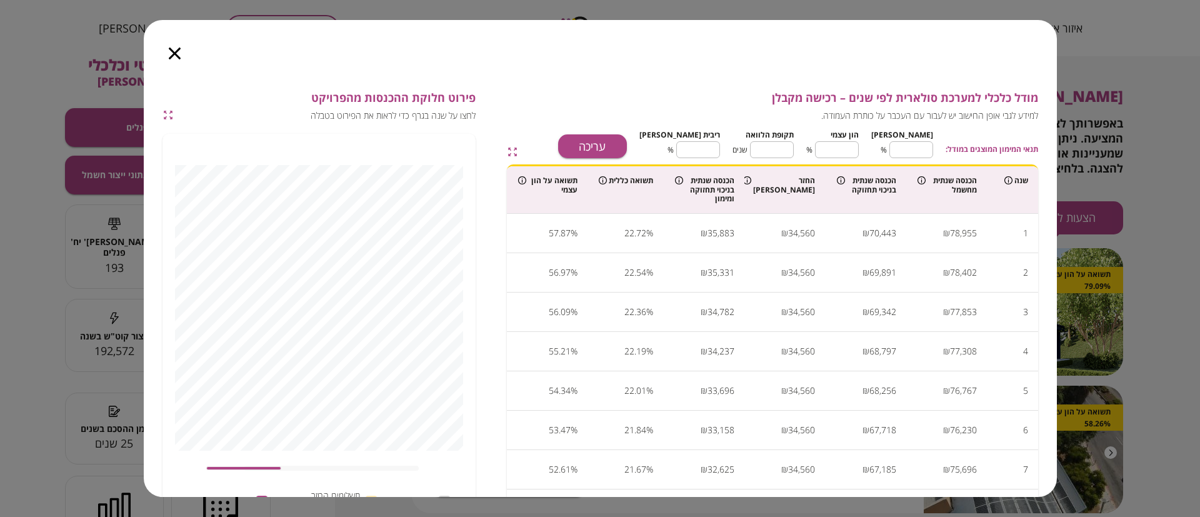
click at [170, 54] on icon "button" at bounding box center [175, 54] width 12 height 12
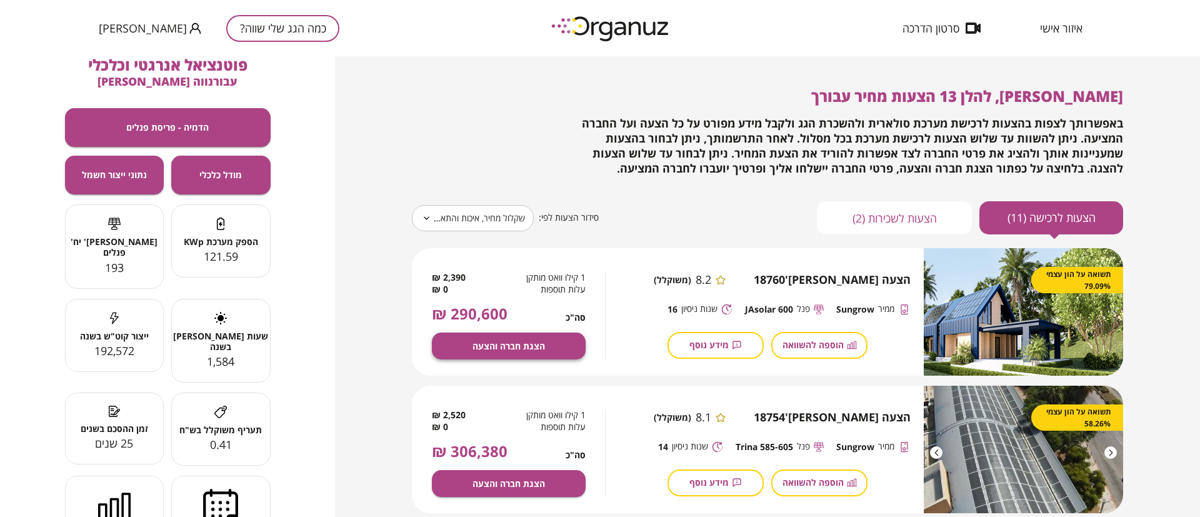
click at [516, 344] on span "הצגת חברה והצעה" at bounding box center [509, 346] width 73 height 11
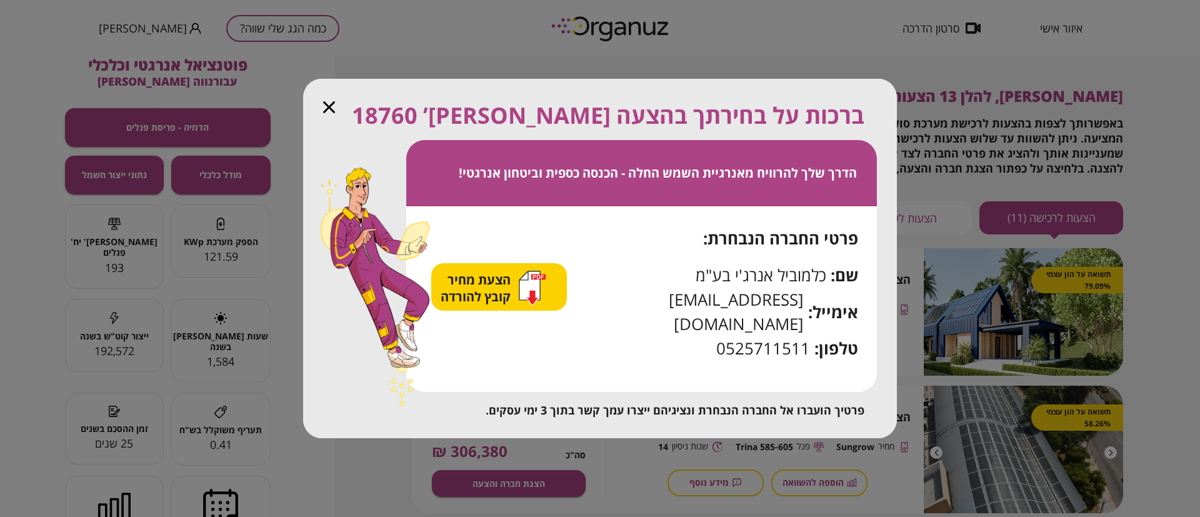
click at [492, 300] on span "הצעת מחיר קובץ להורדה" at bounding box center [477, 288] width 73 height 34
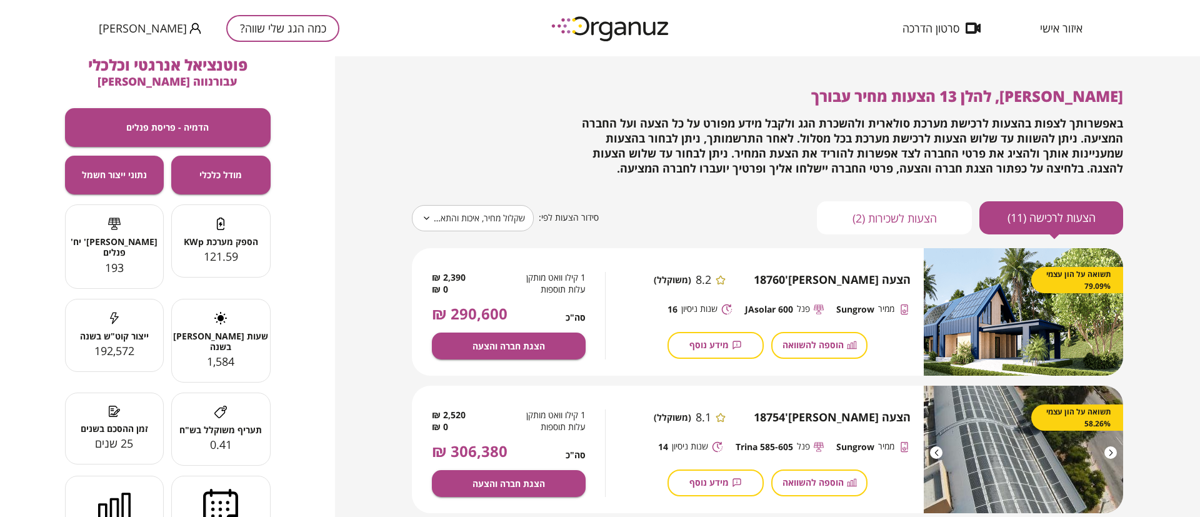
scroll to position [188, 0]
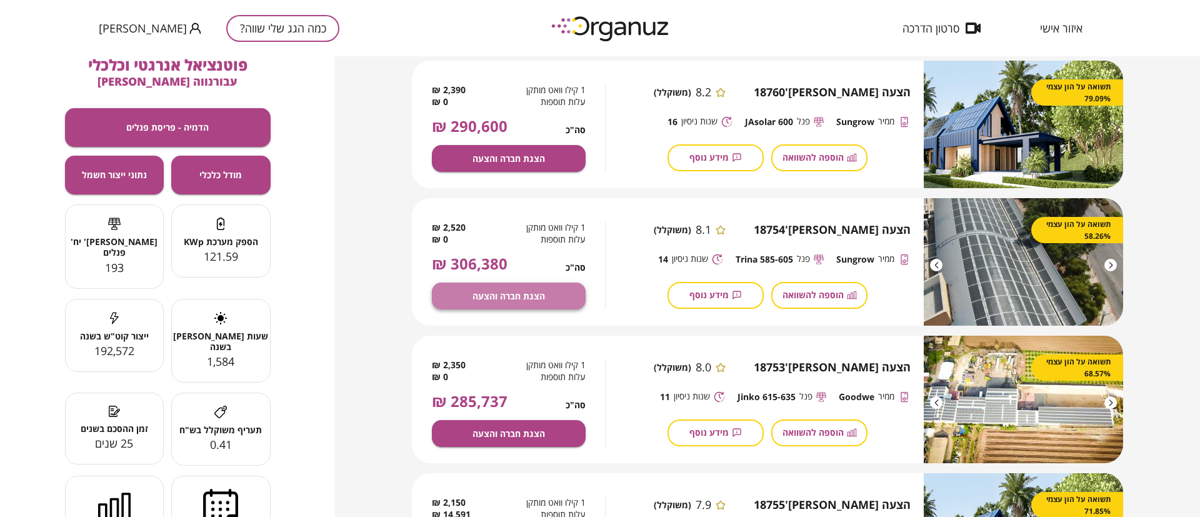
click at [493, 295] on span "הצגת חברה והצעה" at bounding box center [509, 296] width 73 height 11
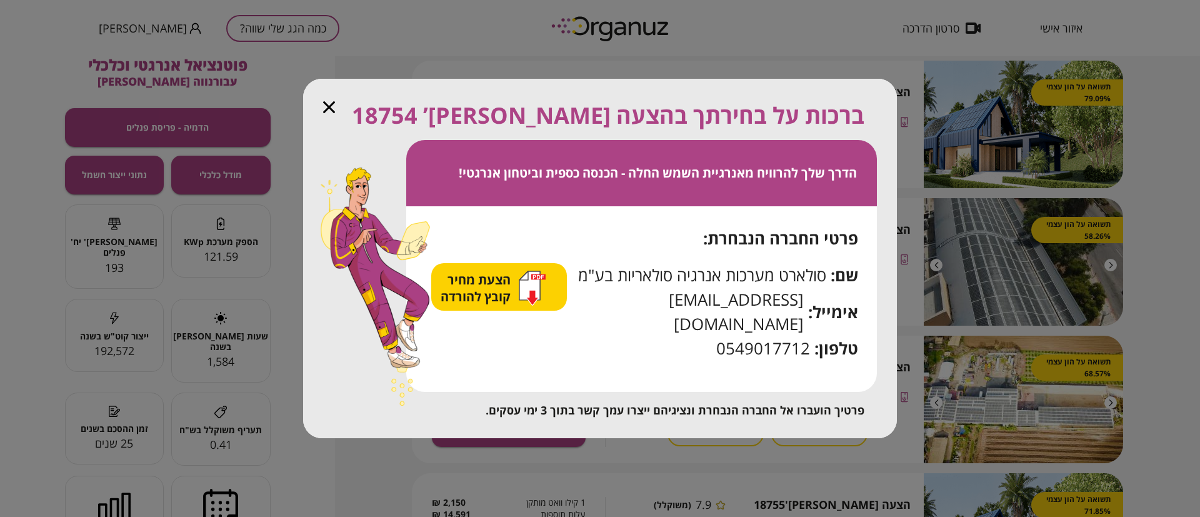
click at [499, 299] on span "הצעת מחיר קובץ להורדה" at bounding box center [477, 288] width 73 height 34
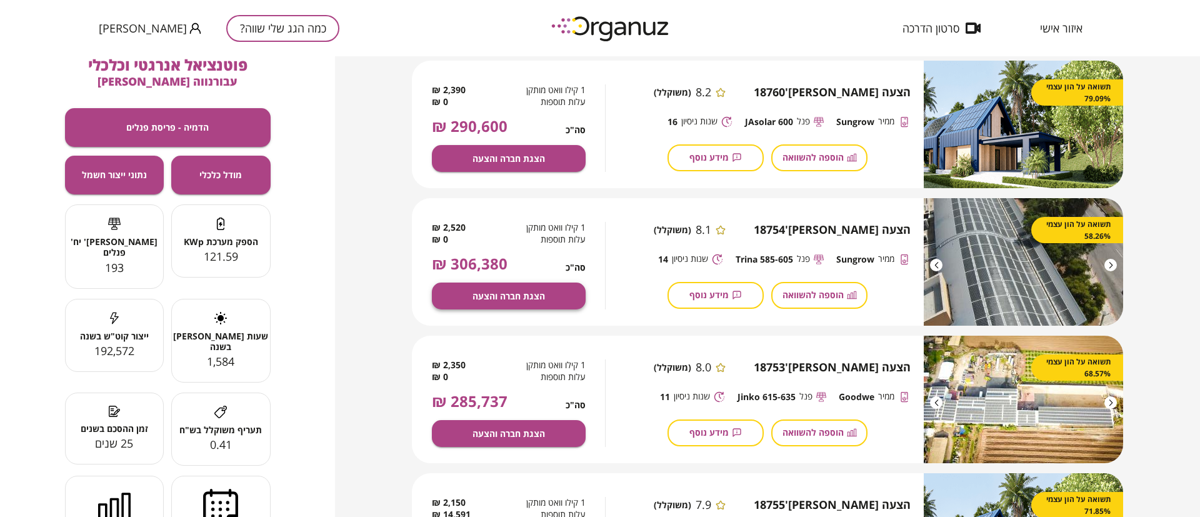
scroll to position [0, 0]
